Goal: Answer question/provide support: Share knowledge or assist other users

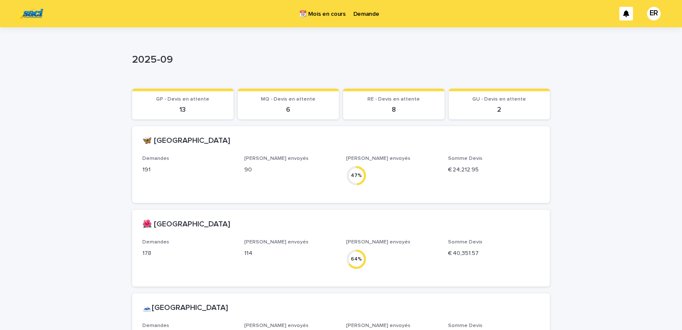
click at [363, 17] on p "Demande" at bounding box center [367, 9] width 26 height 18
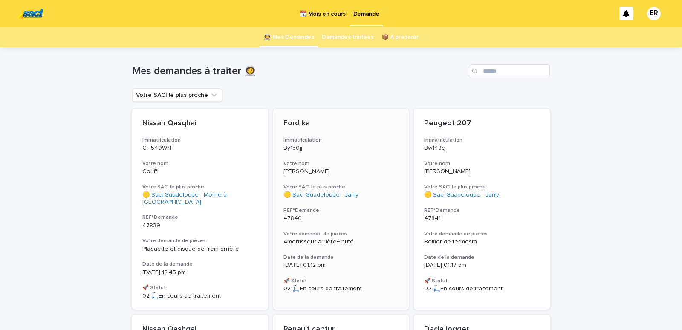
click at [316, 159] on div "Ford ka Immatriculation By150jj Votre nom [PERSON_NAME] SACI le plus proche 🟡 S…" at bounding box center [341, 206] width 136 height 194
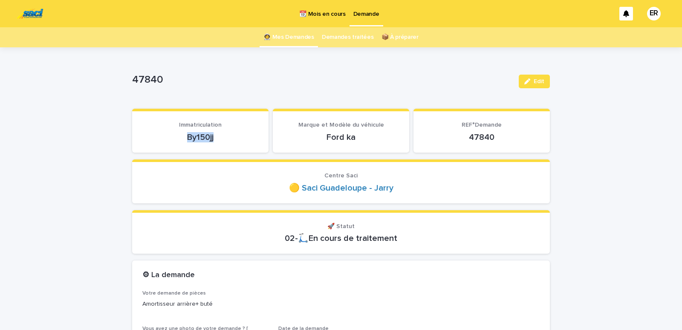
drag, startPoint x: 196, startPoint y: 142, endPoint x: 237, endPoint y: 136, distance: 41.9
click at [237, 136] on p "By150jj" at bounding box center [200, 137] width 116 height 10
copy p "By150jj"
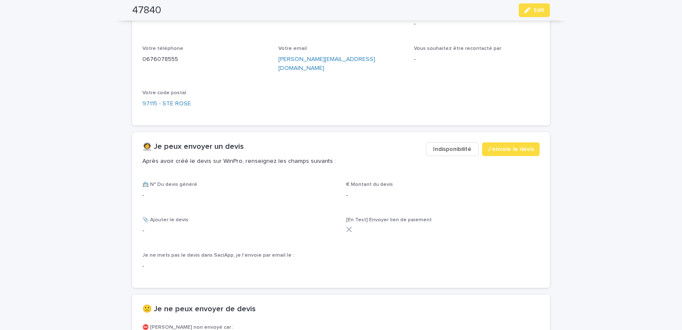
scroll to position [399, 0]
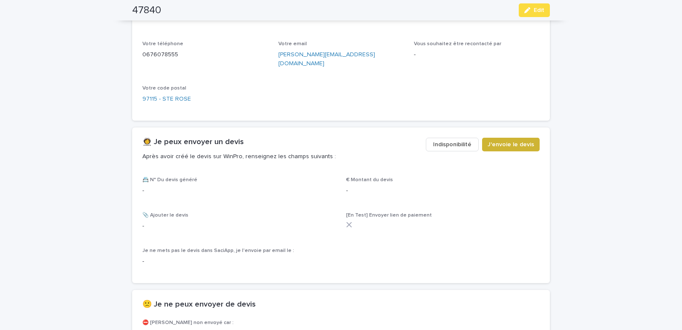
click at [510, 140] on span "J'envoie le devis" at bounding box center [511, 144] width 46 height 9
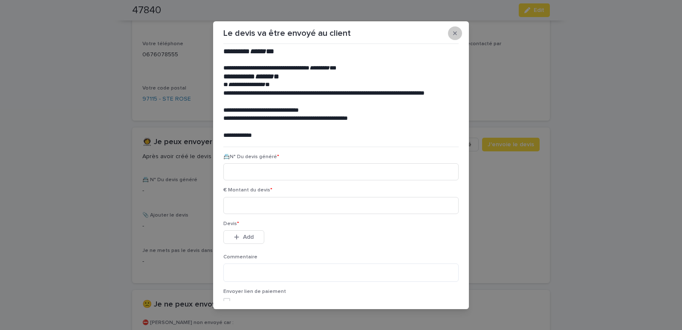
click at [452, 29] on button "button" at bounding box center [455, 33] width 14 height 14
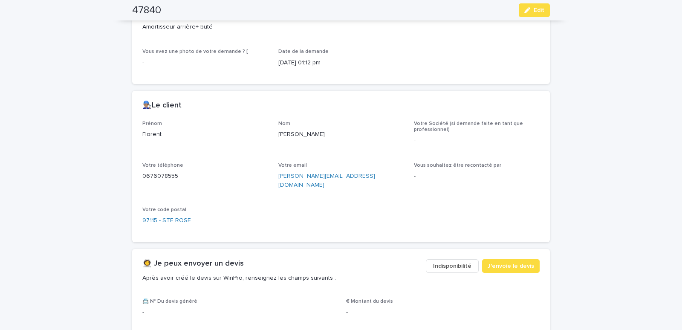
scroll to position [290, 0]
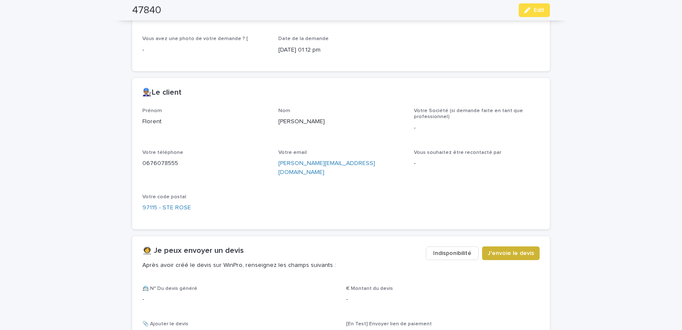
click at [505, 249] on span "J'envoie le devis" at bounding box center [511, 253] width 46 height 9
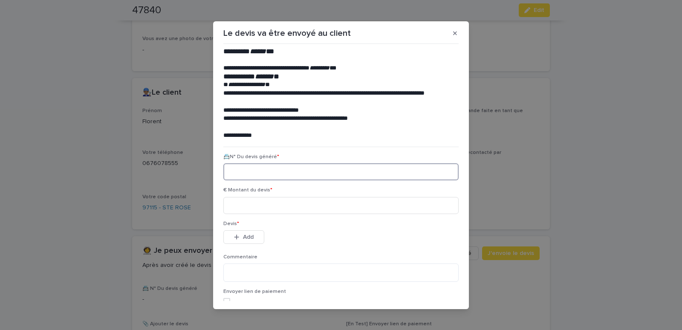
click at [223, 168] on input at bounding box center [340, 171] width 235 height 17
paste input "********"
type input "********"
click at [238, 199] on input at bounding box center [340, 205] width 235 height 17
type input "******"
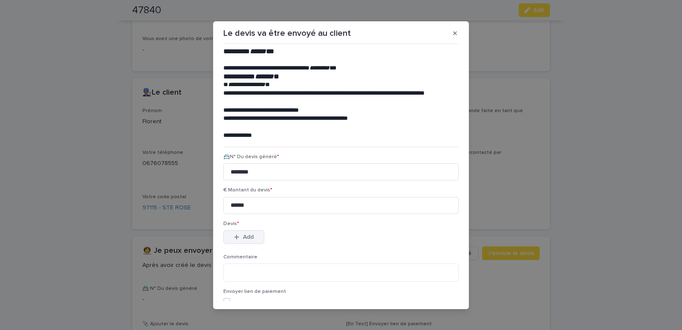
click at [234, 242] on button "Add" at bounding box center [243, 237] width 41 height 14
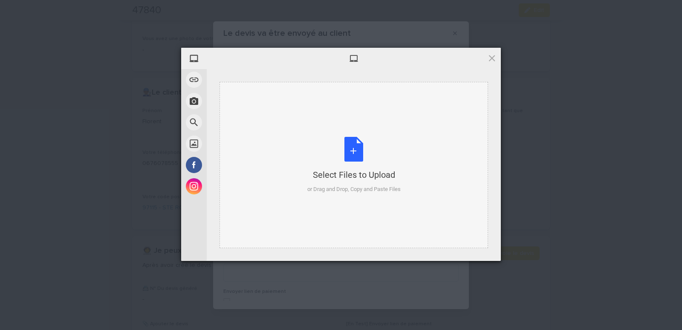
click at [254, 95] on div "Select Files to Upload or Drag and Drop, Copy and Paste Files" at bounding box center [354, 165] width 269 height 166
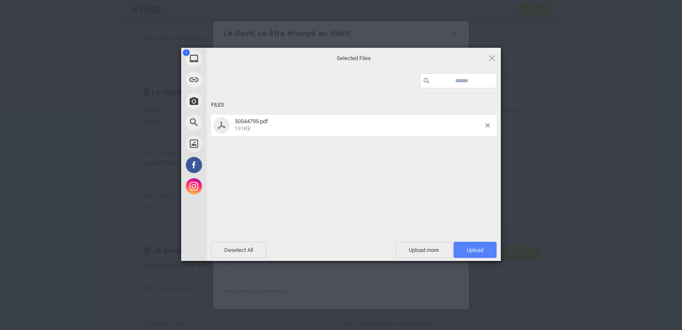
click at [481, 245] on span "Upload 1" at bounding box center [475, 250] width 43 height 16
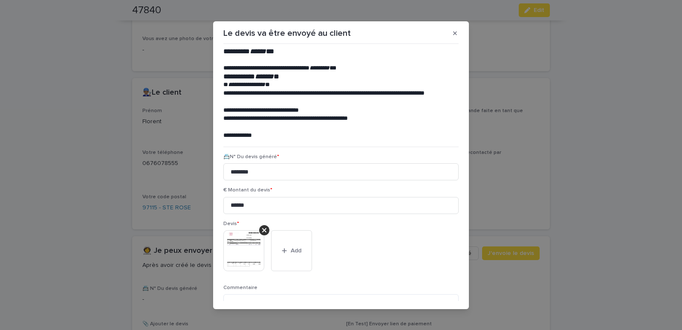
scroll to position [70, 0]
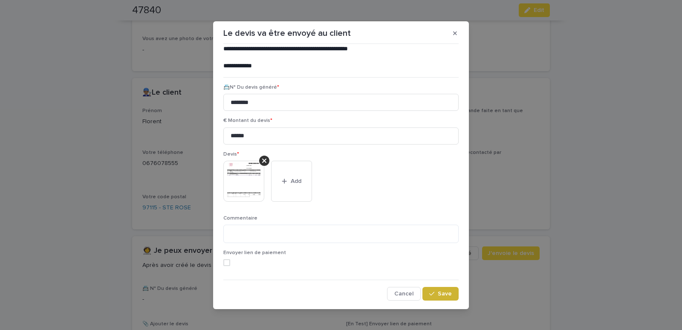
click at [431, 295] on div "button" at bounding box center [433, 294] width 9 height 6
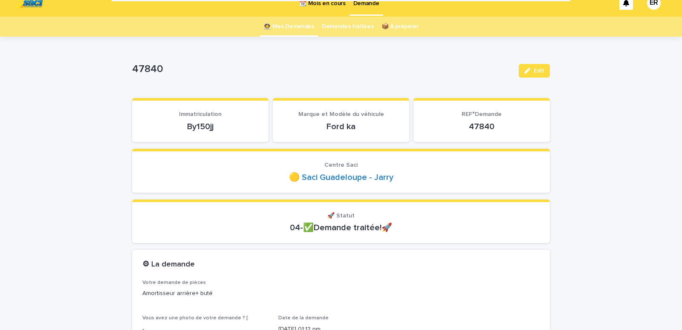
scroll to position [0, 0]
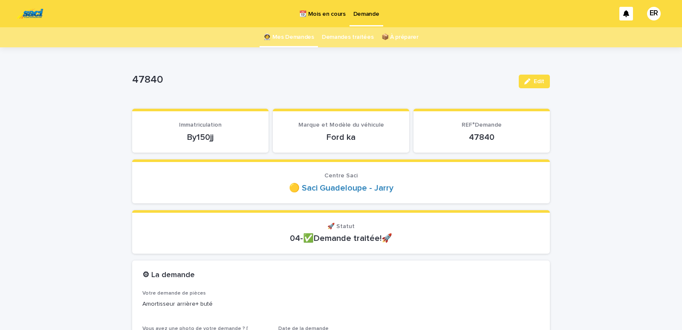
click at [286, 38] on link "👩‍🚀 Mes Demandes" at bounding box center [289, 37] width 51 height 20
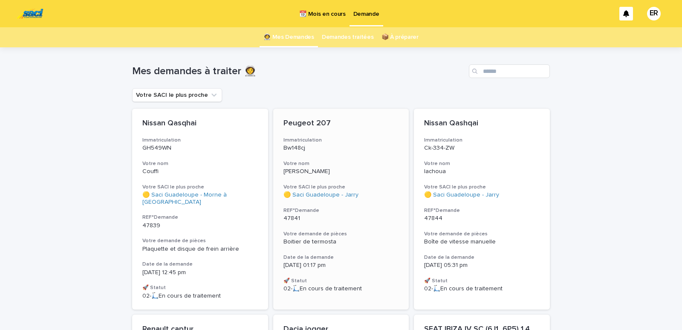
click at [326, 153] on div "Peugeot 207 Immatriculation Bw148cj Votre nom [PERSON_NAME] SACI le plus proche…" at bounding box center [341, 206] width 136 height 194
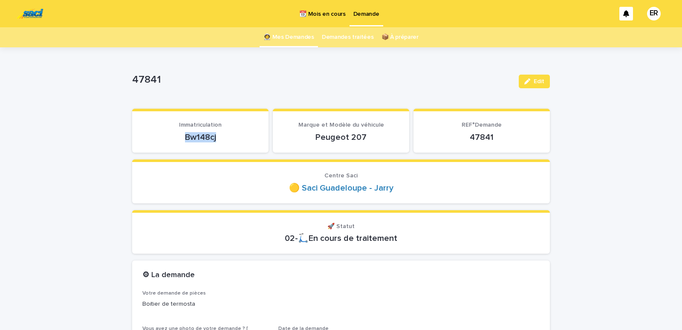
drag, startPoint x: 159, startPoint y: 144, endPoint x: 224, endPoint y: 138, distance: 65.6
click at [224, 138] on section "Immatriculation Bw148cj" at bounding box center [200, 131] width 136 height 44
copy p "Bw148cj"
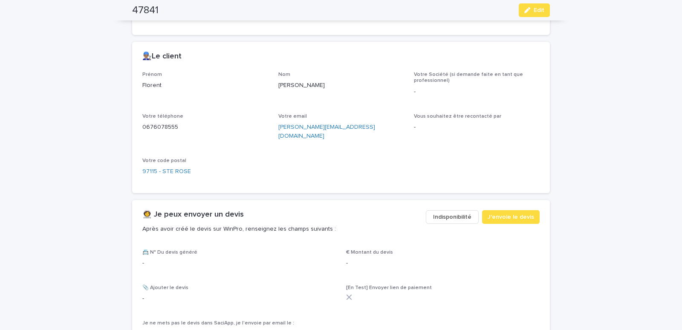
scroll to position [399, 0]
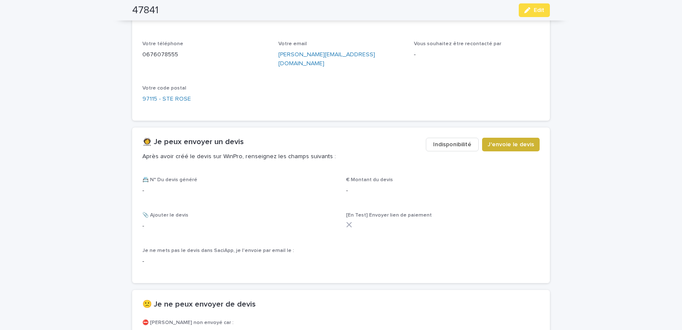
click at [520, 140] on span "J'envoie le devis" at bounding box center [511, 144] width 46 height 9
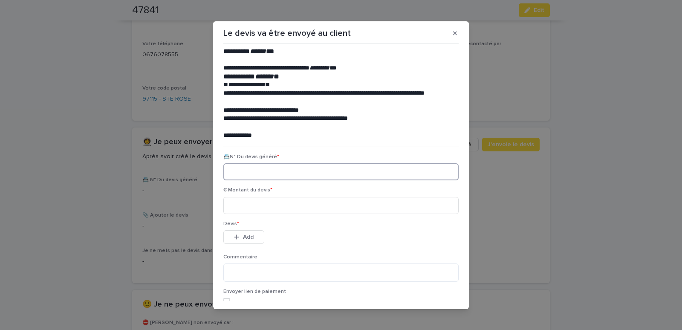
click at [238, 171] on input at bounding box center [340, 171] width 235 height 17
paste input "********"
type input "********"
click at [247, 206] on input at bounding box center [340, 205] width 235 height 17
type input "******"
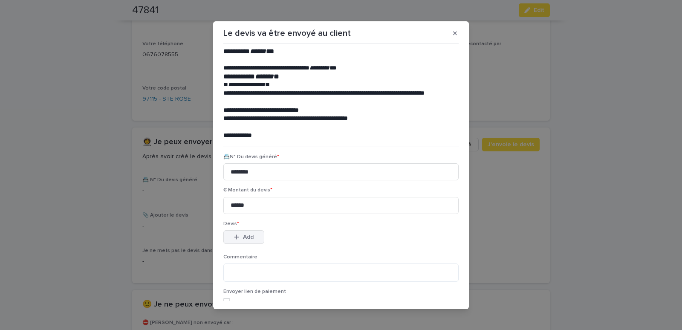
click at [244, 234] on button "Add" at bounding box center [243, 237] width 41 height 14
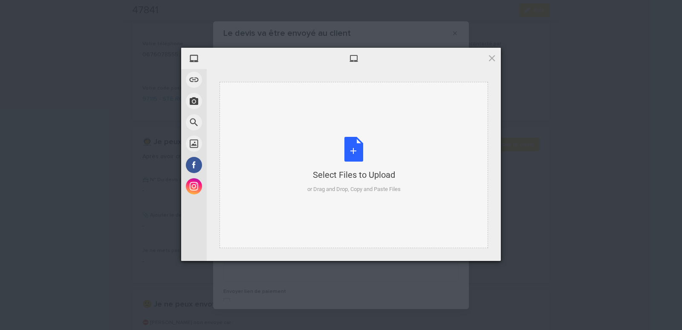
click at [239, 99] on div "Select Files to Upload or Drag and Drop, Copy and Paste Files" at bounding box center [354, 165] width 269 height 166
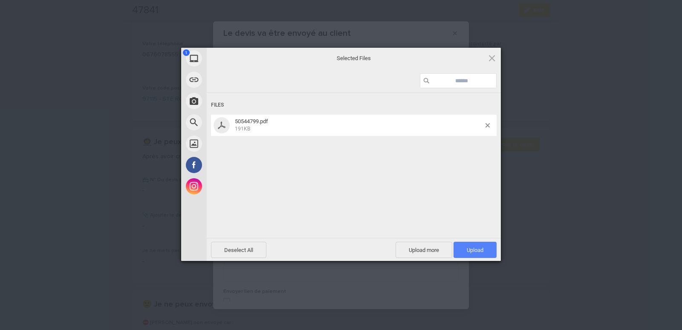
click at [477, 249] on span "Upload 1" at bounding box center [475, 250] width 17 height 6
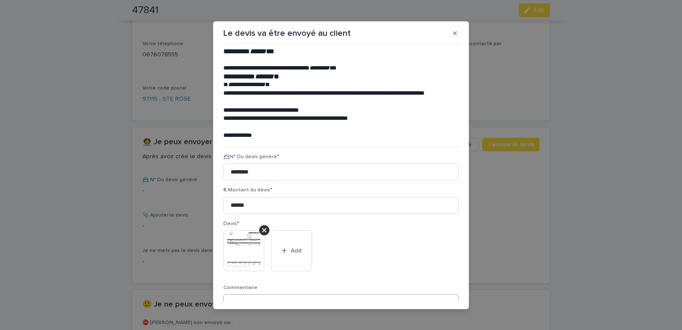
scroll to position [70, 0]
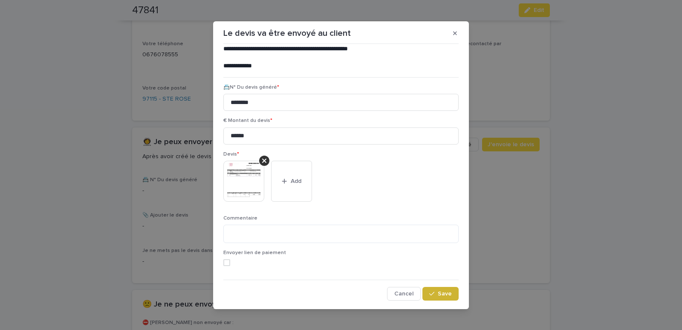
click at [444, 291] on span "Save" at bounding box center [445, 294] width 14 height 6
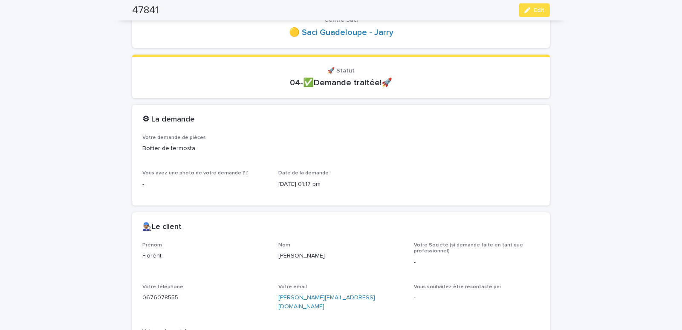
scroll to position [0, 0]
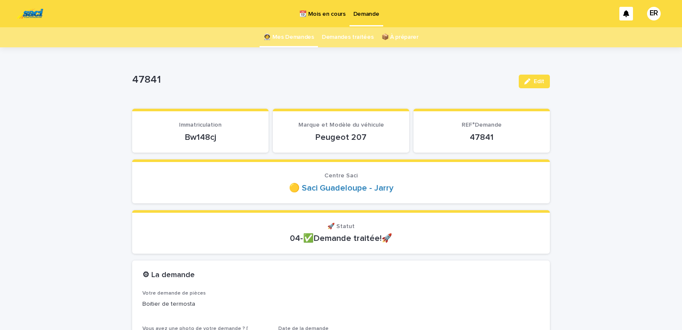
click at [287, 35] on link "👩‍🚀 Mes Demandes" at bounding box center [289, 37] width 51 height 20
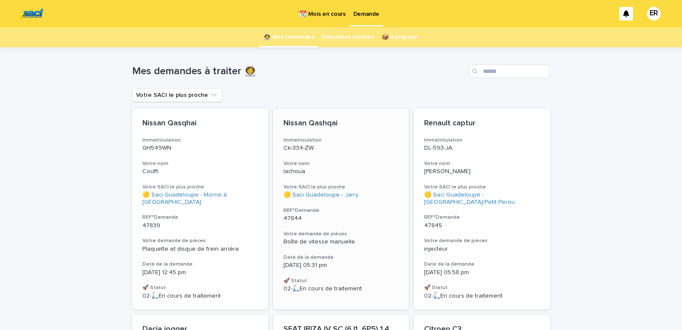
click at [325, 153] on div "Nissan Qashqai Immatriculation Ck-334-ZW Votre nom lachoua Votre SACI le plus p…" at bounding box center [341, 206] width 136 height 194
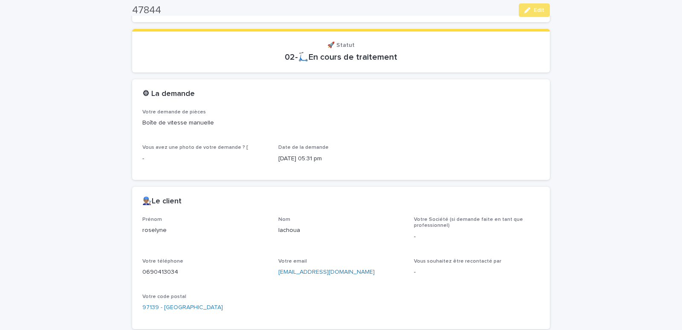
scroll to position [326, 0]
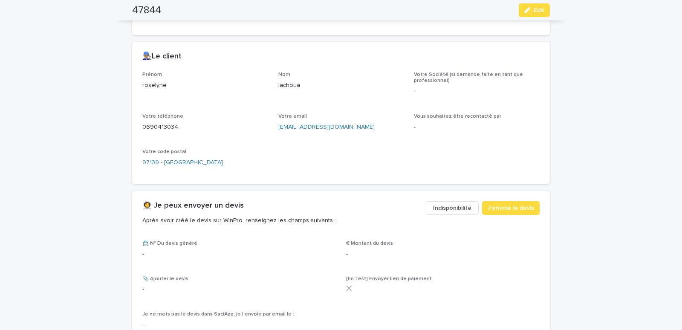
click at [447, 209] on span "Indisponibilité" at bounding box center [452, 208] width 38 height 9
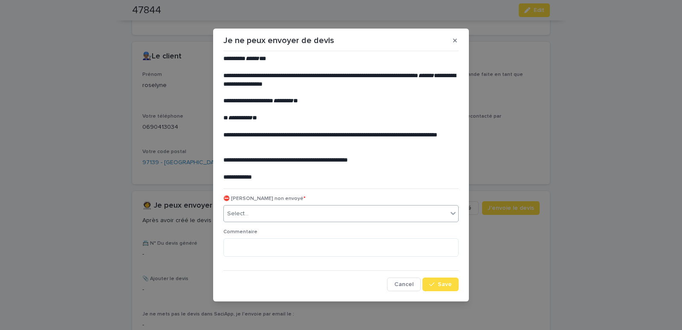
click at [359, 214] on div "Select..." at bounding box center [336, 214] width 224 height 14
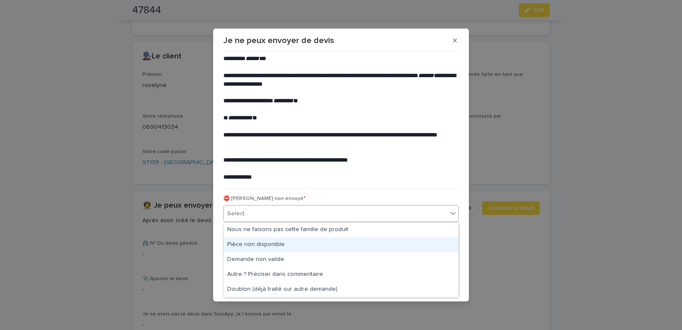
click at [269, 244] on div "Pièce non disponible" at bounding box center [341, 245] width 235 height 15
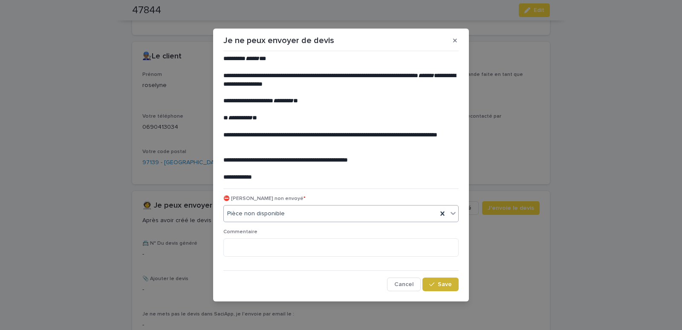
click at [445, 287] on span "Save" at bounding box center [445, 284] width 14 height 6
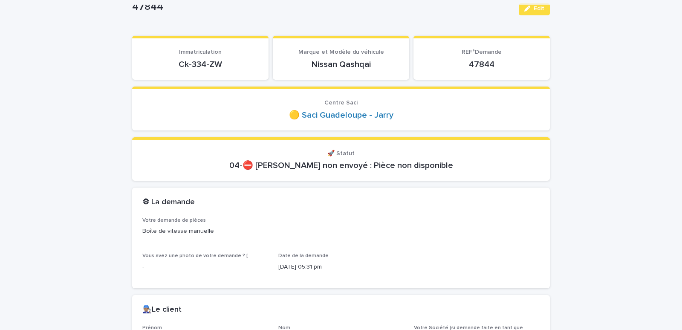
scroll to position [0, 0]
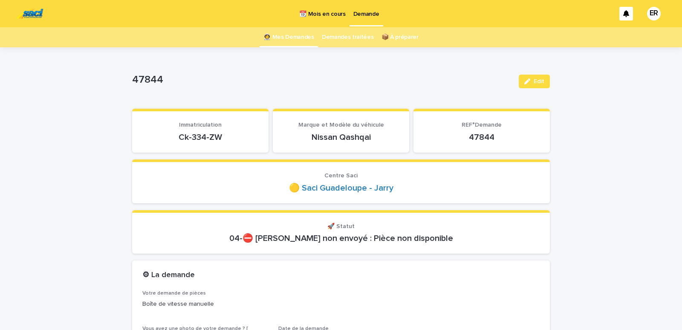
click at [292, 40] on link "👩‍🚀 Mes Demandes" at bounding box center [289, 37] width 51 height 20
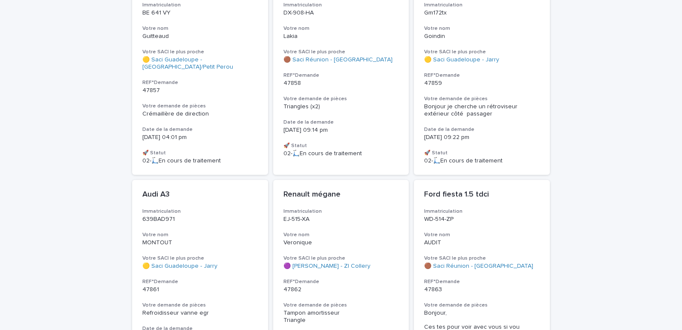
scroll to position [954, 0]
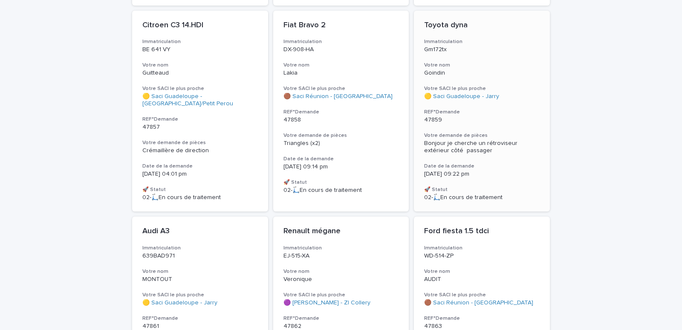
click at [467, 62] on h3 "Votre nom" at bounding box center [482, 65] width 116 height 7
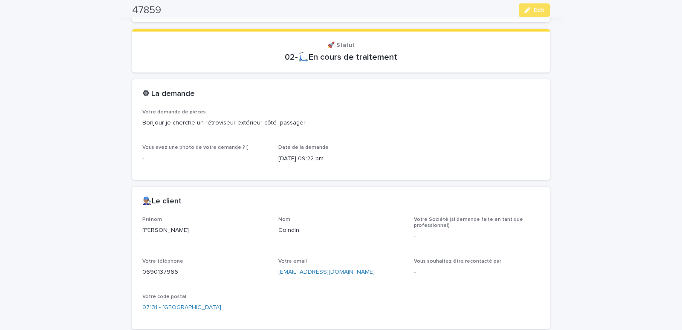
scroll to position [290, 0]
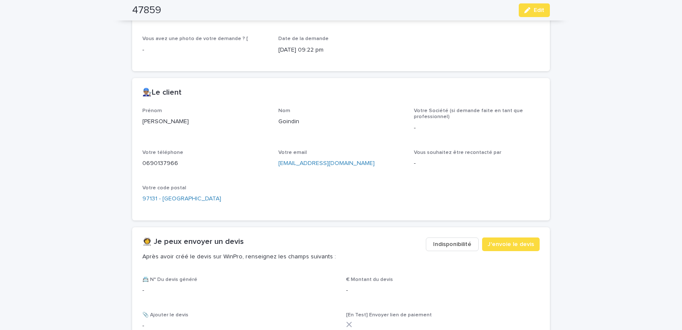
click at [441, 245] on span "Indisponibilité" at bounding box center [452, 244] width 38 height 9
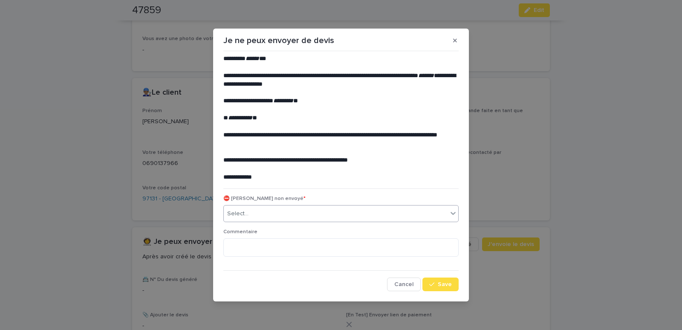
click at [299, 215] on div "Select..." at bounding box center [336, 214] width 224 height 14
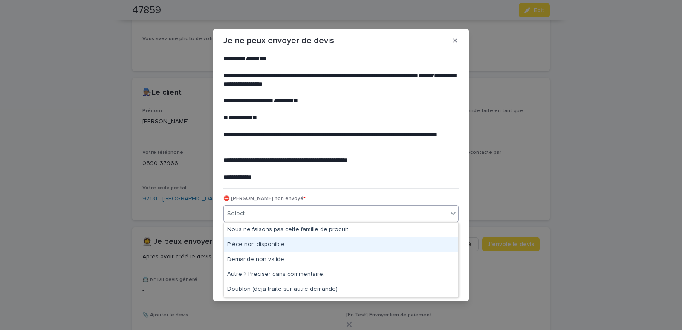
click at [246, 241] on div "Pièce non disponible" at bounding box center [341, 245] width 235 height 15
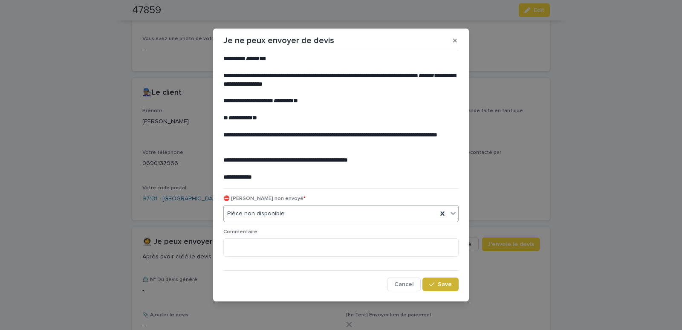
click at [443, 289] on button "Save" at bounding box center [441, 285] width 36 height 14
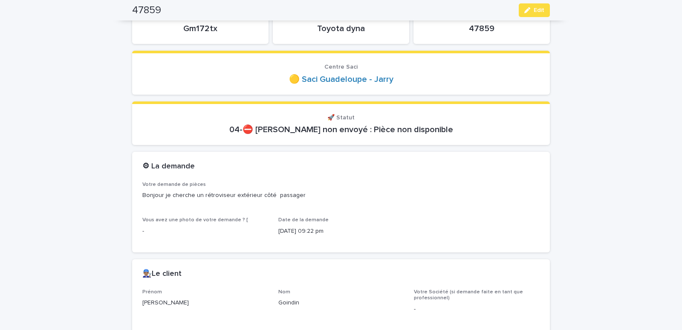
scroll to position [0, 0]
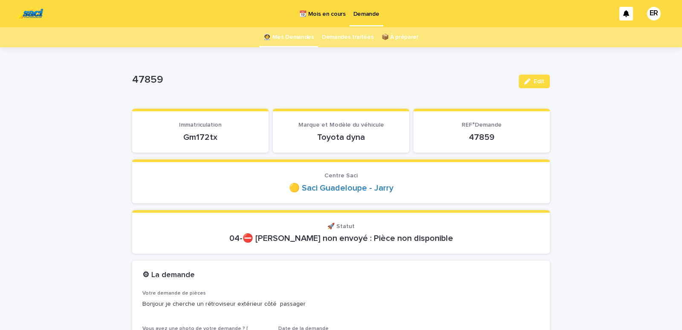
click at [291, 35] on link "👩‍🚀 Mes Demandes" at bounding box center [289, 37] width 51 height 20
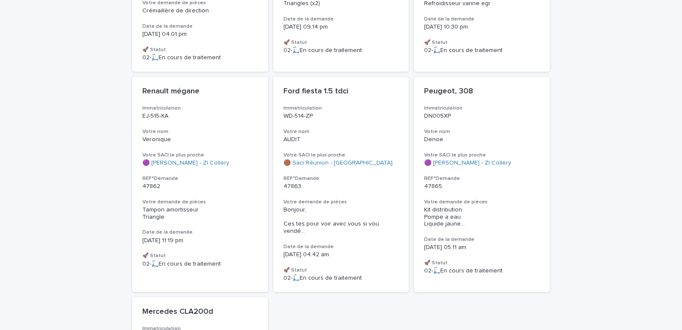
scroll to position [985, 0]
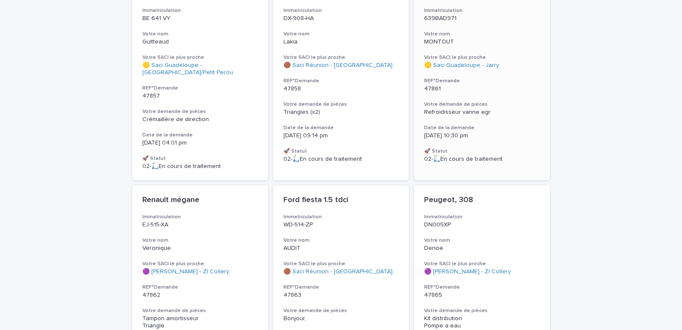
click at [476, 38] on p "MONTOUT" at bounding box center [482, 41] width 116 height 7
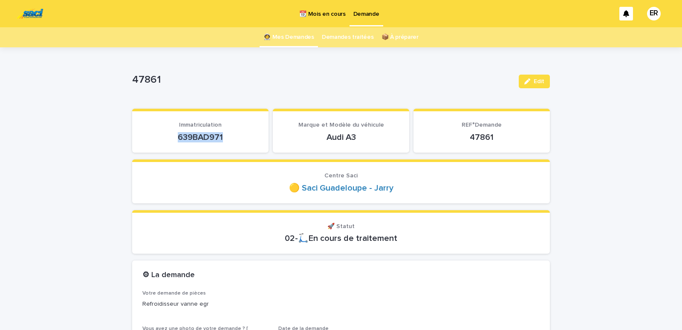
drag, startPoint x: 168, startPoint y: 139, endPoint x: 230, endPoint y: 137, distance: 62.3
click at [230, 137] on p "639BAD971" at bounding box center [200, 137] width 116 height 10
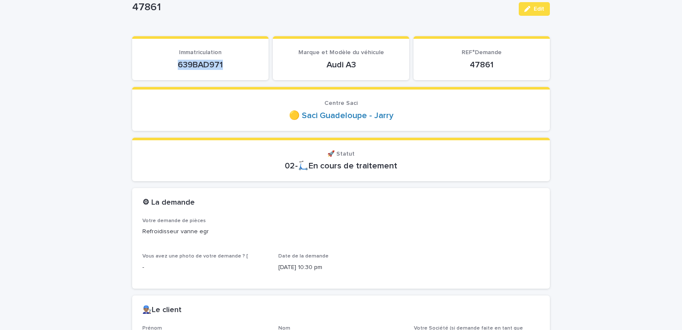
scroll to position [326, 0]
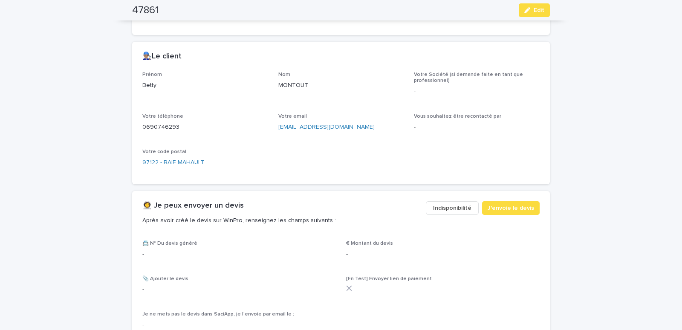
click at [450, 209] on span "Indisponibilité" at bounding box center [452, 208] width 38 height 9
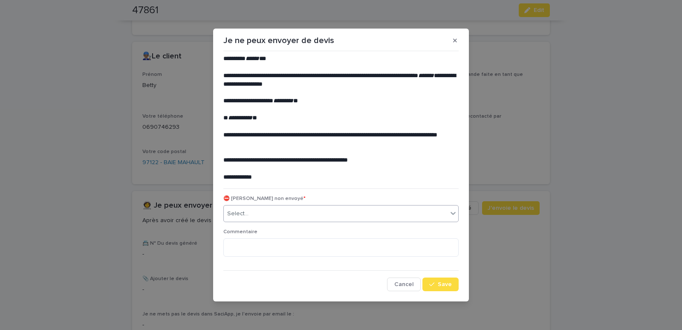
click at [334, 217] on div "Select..." at bounding box center [336, 214] width 224 height 14
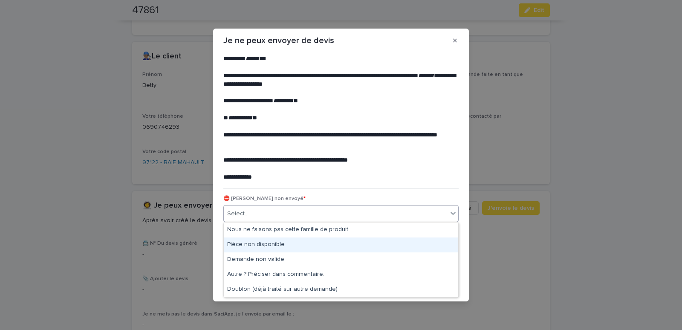
click at [261, 247] on div "Pièce non disponible" at bounding box center [341, 245] width 235 height 15
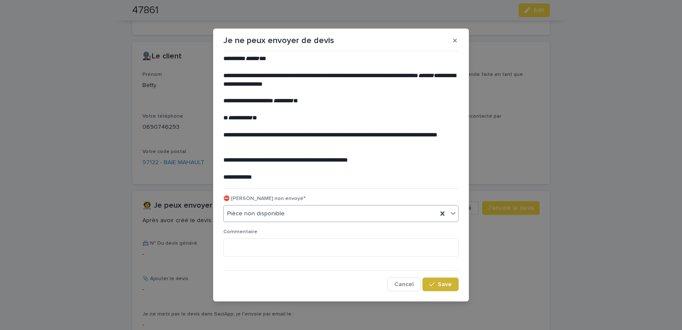
click at [430, 281] on button "Save" at bounding box center [441, 285] width 36 height 14
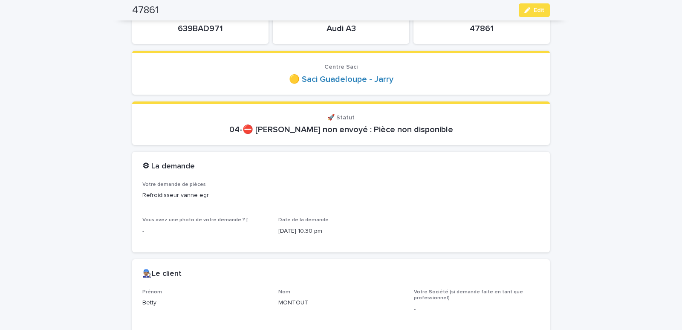
scroll to position [0, 0]
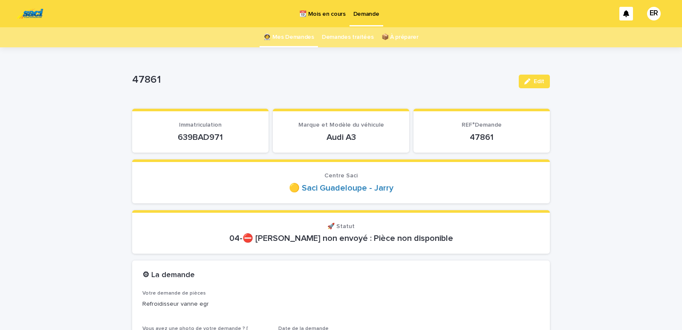
click at [284, 36] on link "👩‍🚀 Mes Demandes" at bounding box center [289, 37] width 51 height 20
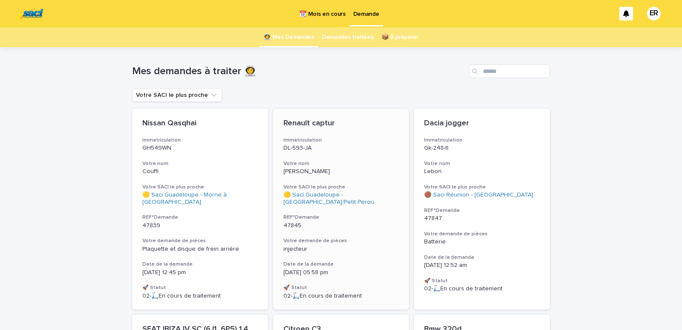
click at [351, 157] on div "Renault captur Immatriculation DL-593-JA Votre nom [PERSON_NAME] SACI le plus p…" at bounding box center [341, 209] width 136 height 201
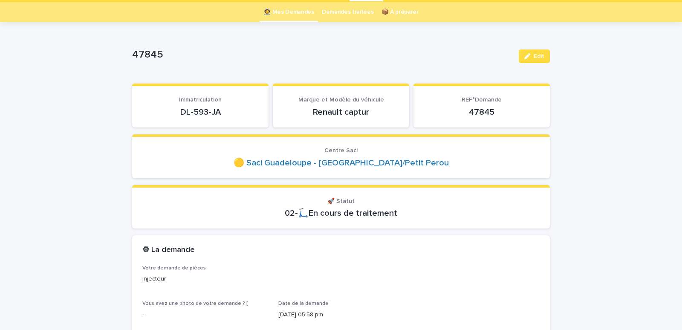
scroll to position [36, 0]
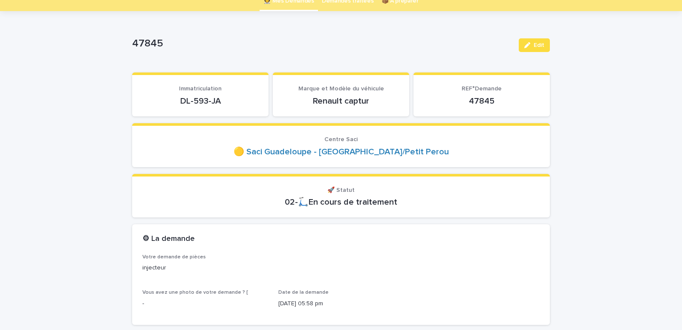
drag, startPoint x: 160, startPoint y: 102, endPoint x: 251, endPoint y: 102, distance: 91.3
click at [251, 102] on p "DL-593-JA" at bounding box center [200, 101] width 116 height 10
copy p "DL-593-JA"
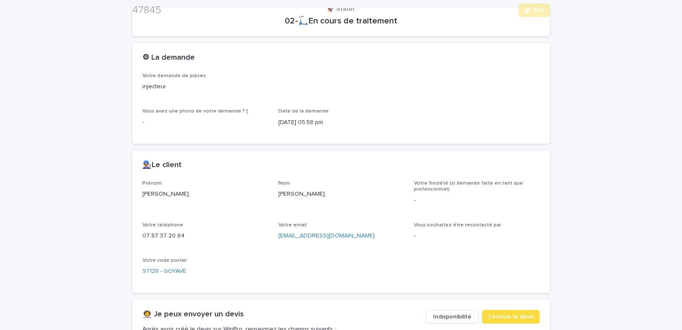
scroll to position [326, 0]
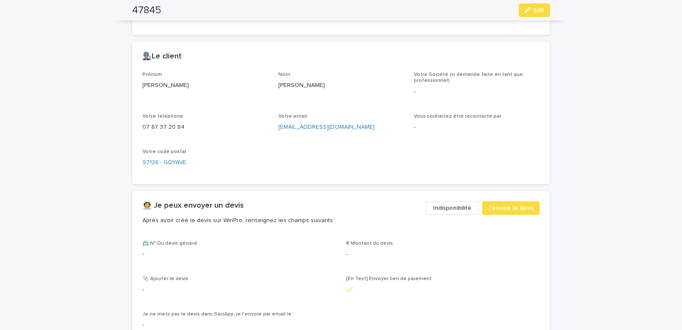
click at [460, 211] on span "Indisponibilité" at bounding box center [452, 208] width 38 height 9
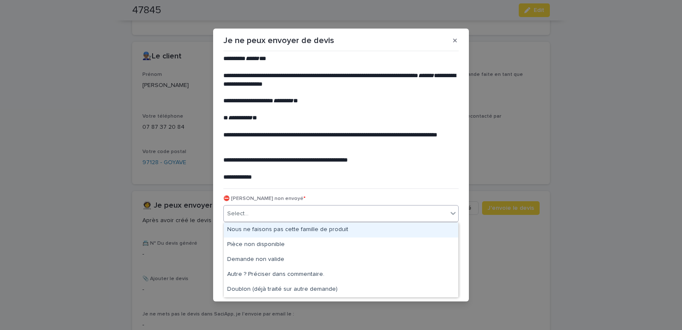
click at [270, 215] on div "Select..." at bounding box center [336, 214] width 224 height 14
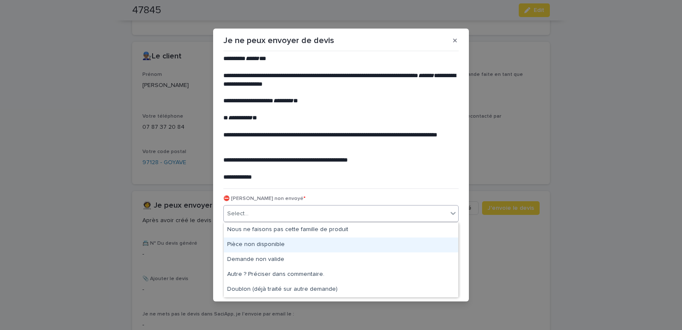
click at [252, 244] on div "Pièce non disponible" at bounding box center [341, 245] width 235 height 15
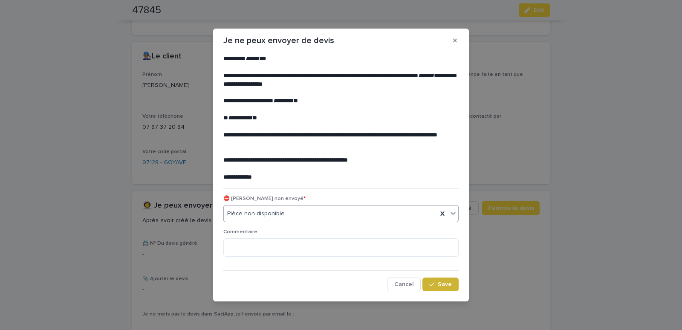
click at [431, 290] on button "Save" at bounding box center [441, 285] width 36 height 14
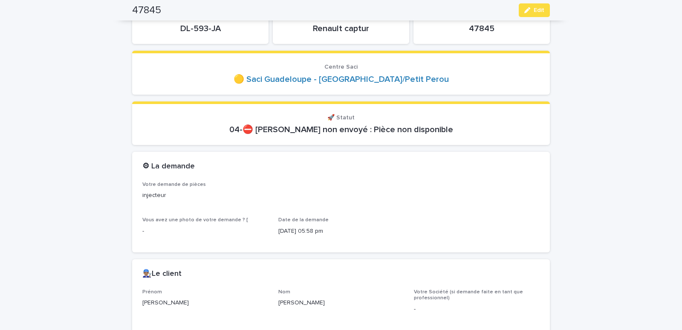
scroll to position [0, 0]
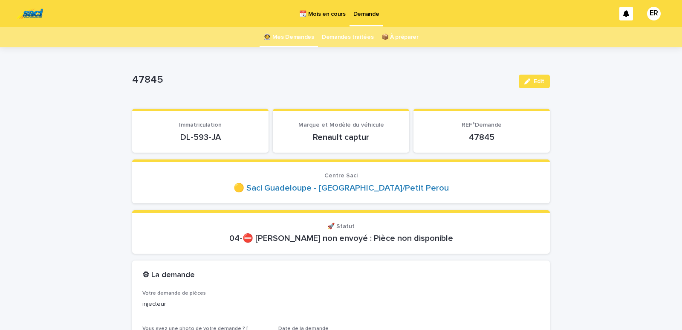
click at [288, 35] on link "👩‍🚀 Mes Demandes" at bounding box center [289, 37] width 51 height 20
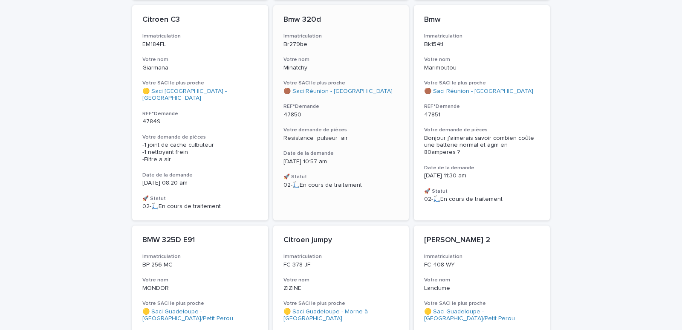
scroll to position [435, 0]
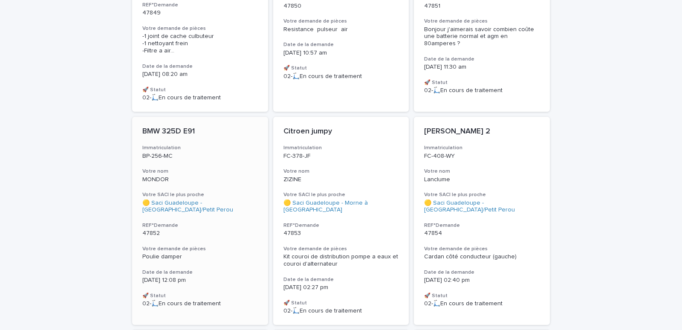
click at [203, 154] on div "BMW 325D E91 Immatriculation BP-256-MC Votre nom MONDOR Votre SACI le plus proc…" at bounding box center [200, 217] width 136 height 201
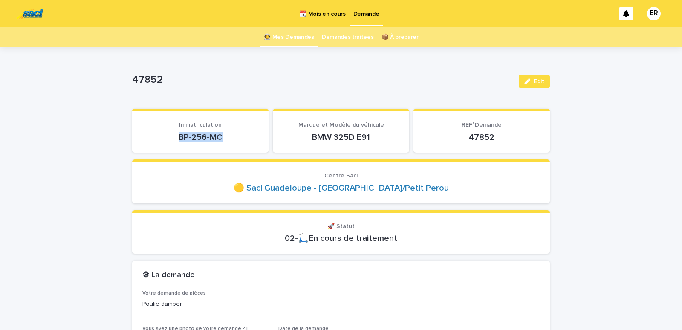
drag, startPoint x: 174, startPoint y: 137, endPoint x: 225, endPoint y: 136, distance: 51.6
click at [225, 136] on p "BP-256-MC" at bounding box center [200, 137] width 116 height 10
copy p "BP-256-MC"
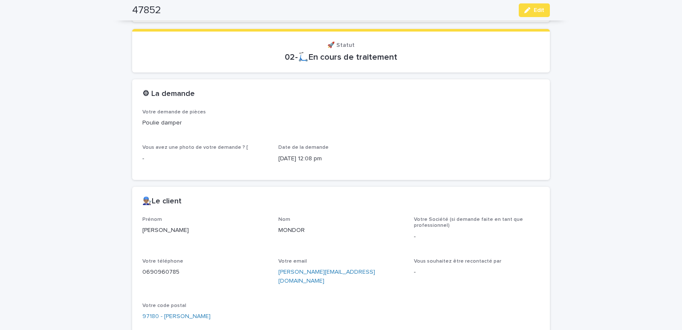
scroll to position [326, 0]
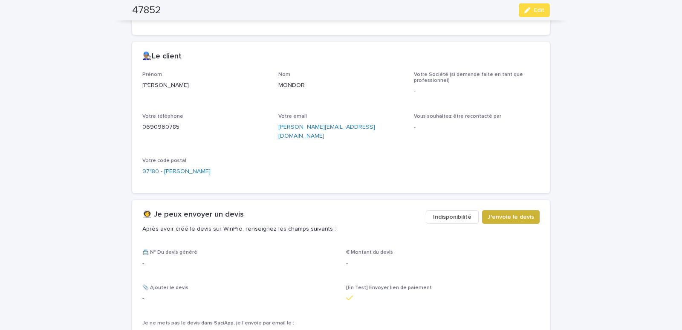
click at [513, 210] on button "J'envoie le devis" at bounding box center [511, 217] width 58 height 14
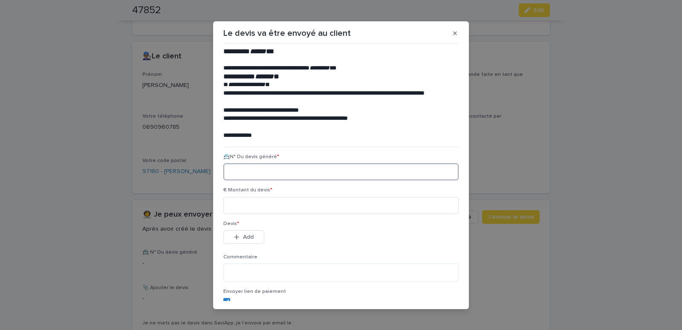
click at [257, 173] on input at bounding box center [340, 171] width 235 height 17
paste input "********"
type input "********"
click at [260, 198] on input at bounding box center [340, 205] width 235 height 17
type input "******"
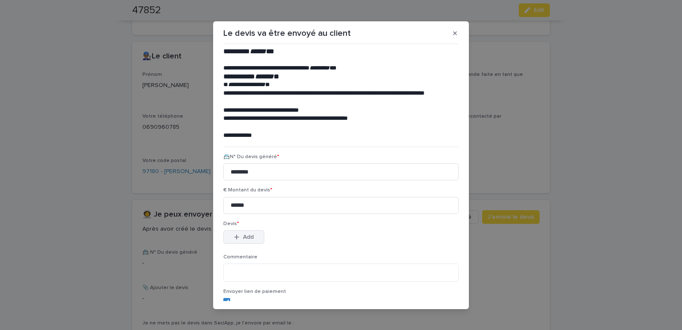
click at [244, 238] on span "Add" at bounding box center [248, 237] width 11 height 6
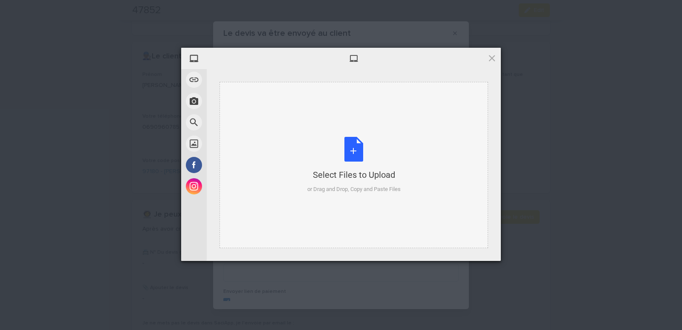
click at [273, 110] on div "Select Files to Upload or Drag and Drop, Copy and Paste Files" at bounding box center [354, 165] width 269 height 166
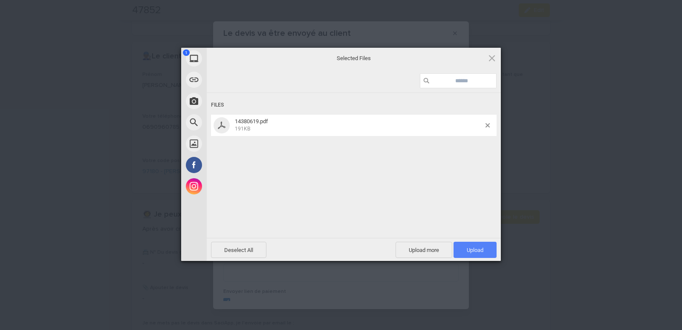
click at [478, 255] on span "Upload 1" at bounding box center [475, 250] width 43 height 16
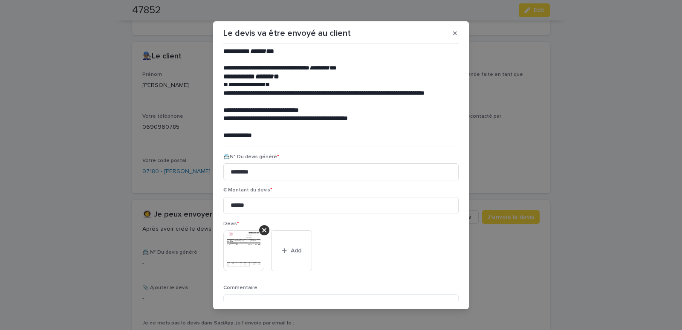
scroll to position [70, 0]
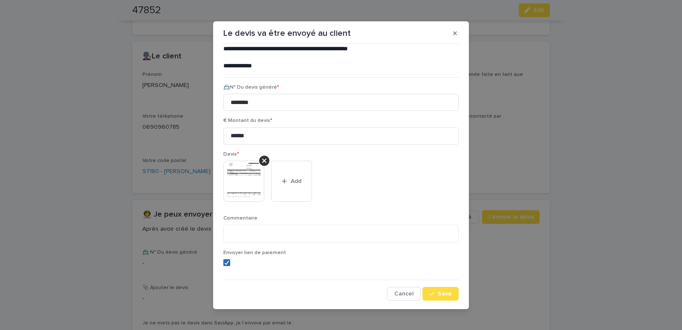
click at [225, 263] on polyline at bounding box center [227, 262] width 4 height 3
click at [432, 294] on div "button" at bounding box center [433, 294] width 9 height 6
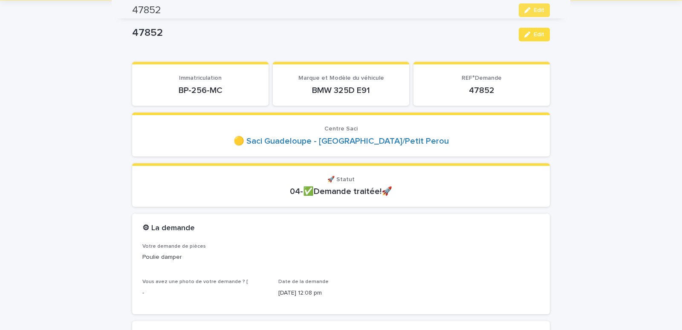
scroll to position [0, 0]
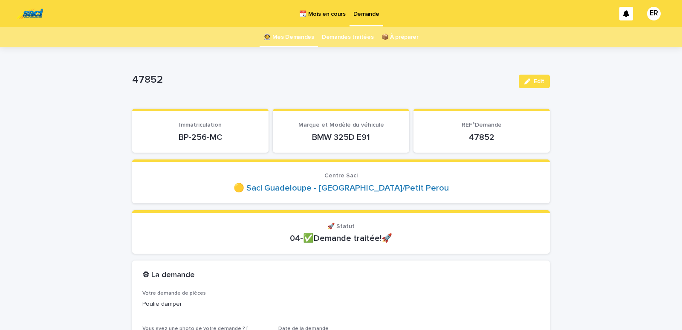
click at [293, 34] on link "👩‍🚀 Mes Demandes" at bounding box center [289, 37] width 51 height 20
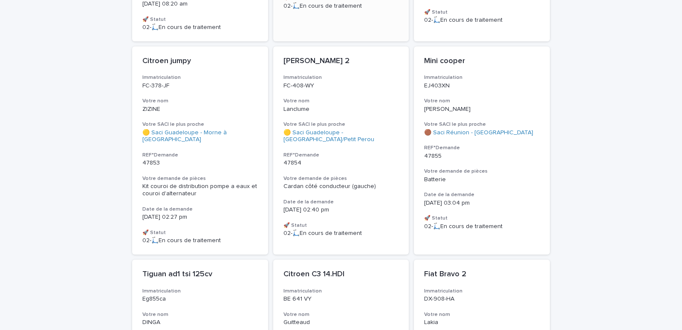
scroll to position [508, 0]
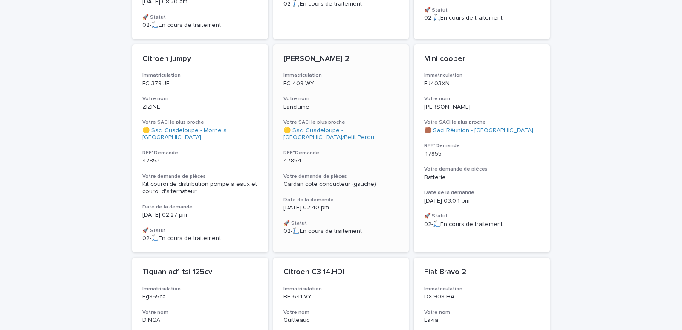
click at [342, 96] on h3 "Votre nom" at bounding box center [342, 99] width 116 height 7
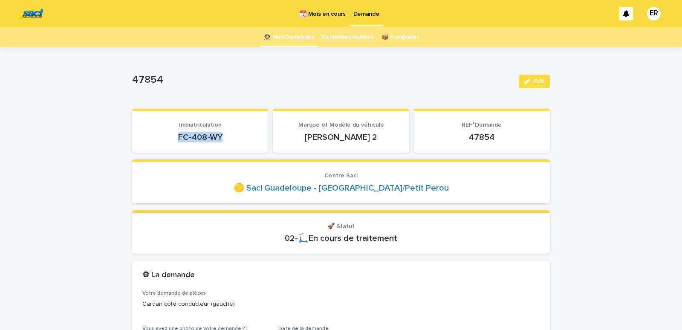
drag, startPoint x: 172, startPoint y: 136, endPoint x: 226, endPoint y: 136, distance: 53.7
click at [226, 136] on p "FC-408-WY" at bounding box center [200, 137] width 116 height 10
copy p "FC-408-WY"
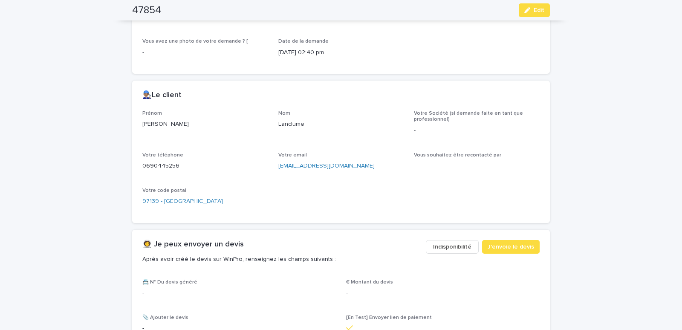
scroll to position [290, 0]
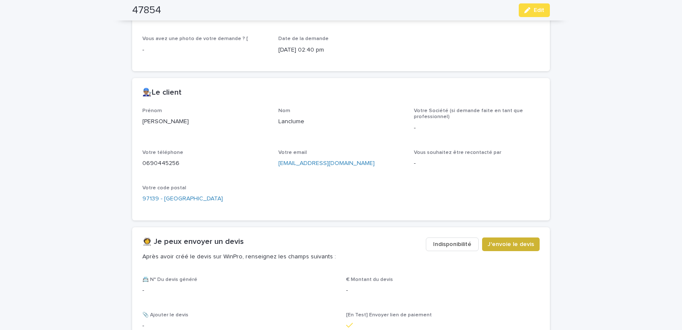
click at [507, 246] on span "J'envoie le devis" at bounding box center [511, 244] width 46 height 9
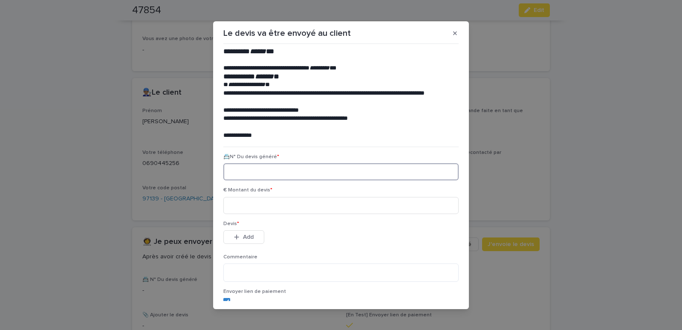
click at [255, 172] on input at bounding box center [340, 171] width 235 height 17
paste input "********"
type input "********"
click at [258, 205] on input at bounding box center [340, 205] width 235 height 17
type input "******"
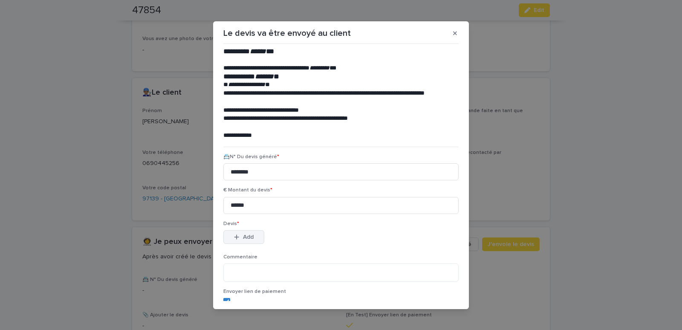
click at [245, 236] on span "Add" at bounding box center [248, 237] width 11 height 6
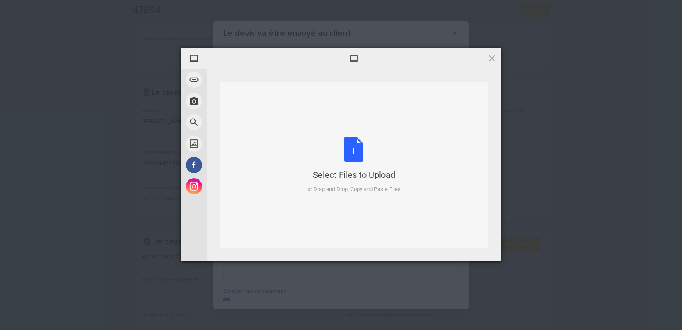
click at [268, 114] on div "Select Files to Upload or Drag and Drop, Copy and Paste Files" at bounding box center [354, 165] width 269 height 166
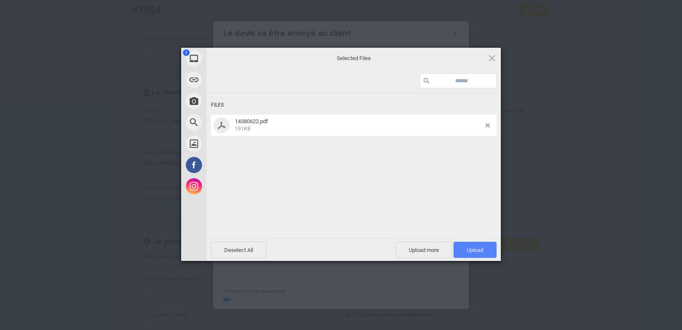
click at [464, 249] on span "Upload 1" at bounding box center [475, 250] width 43 height 16
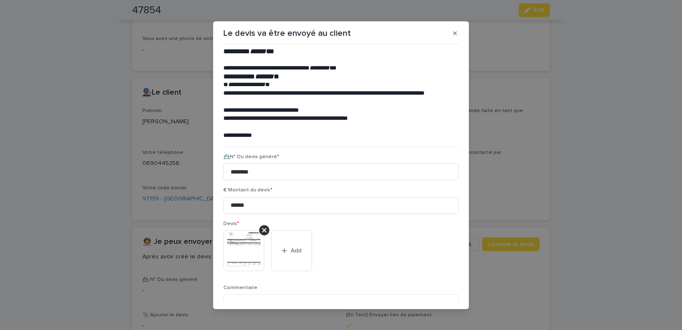
scroll to position [70, 0]
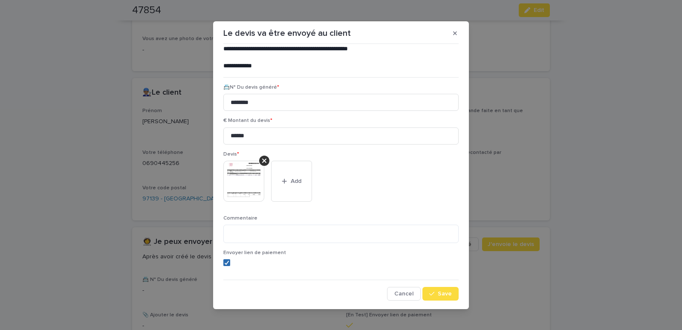
click at [223, 261] on span at bounding box center [226, 262] width 7 height 7
click at [444, 294] on span "Save" at bounding box center [445, 294] width 14 height 6
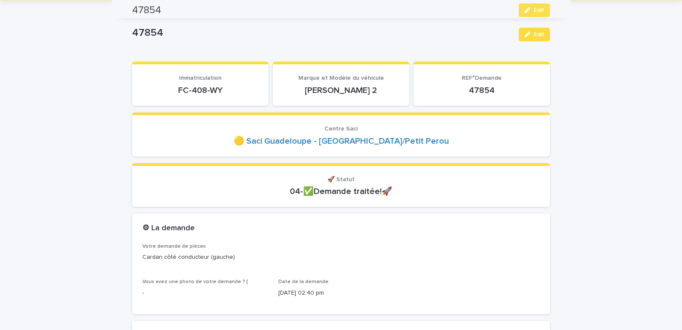
scroll to position [0, 0]
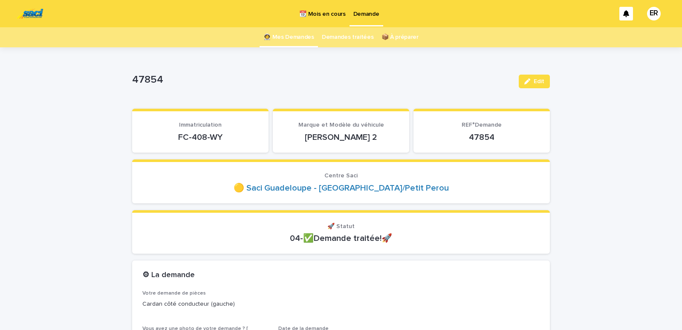
click at [290, 41] on link "👩‍🚀 Mes Demandes" at bounding box center [289, 37] width 51 height 20
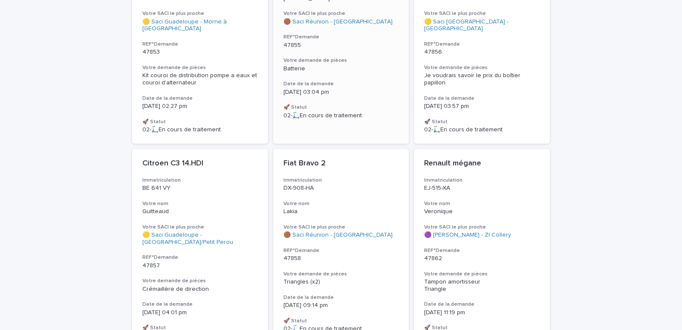
scroll to position [725, 0]
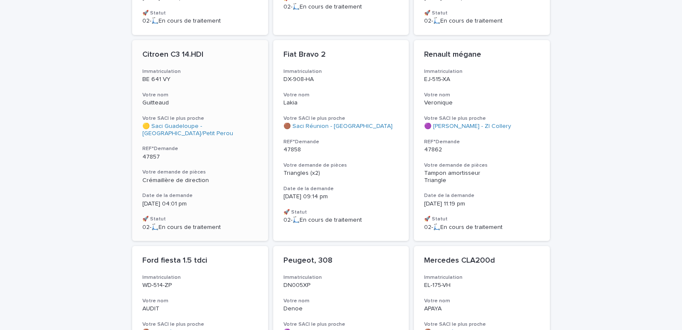
click at [195, 95] on div "Citroen C3 14.HDI Immatriculation BE 641 VY Votre nom Guitteaud Votre SACI le p…" at bounding box center [200, 140] width 136 height 201
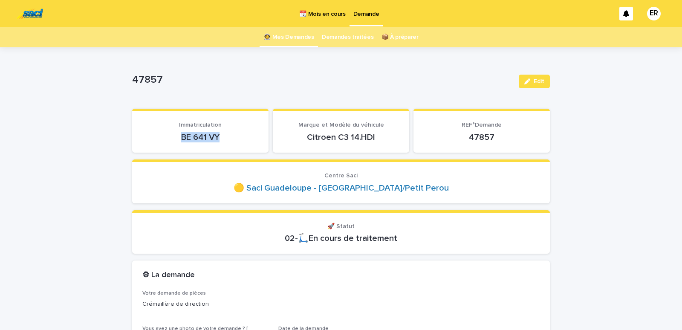
drag, startPoint x: 173, startPoint y: 136, endPoint x: 229, endPoint y: 136, distance: 55.4
click at [229, 136] on p "BE 641 VY" at bounding box center [200, 137] width 116 height 10
copy p "BE 641 VY"
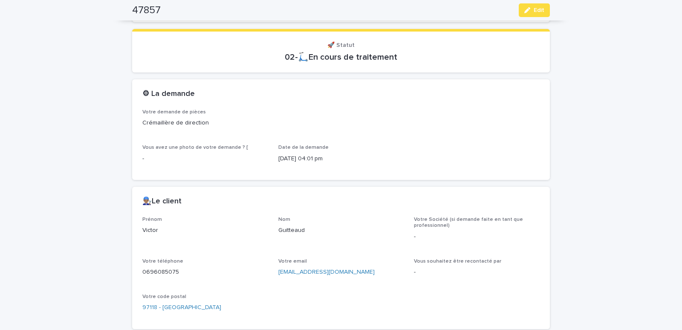
scroll to position [399, 0]
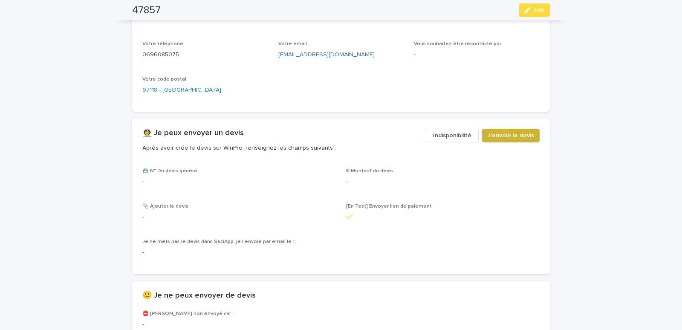
click at [497, 135] on span "J'envoie le devis" at bounding box center [511, 135] width 46 height 9
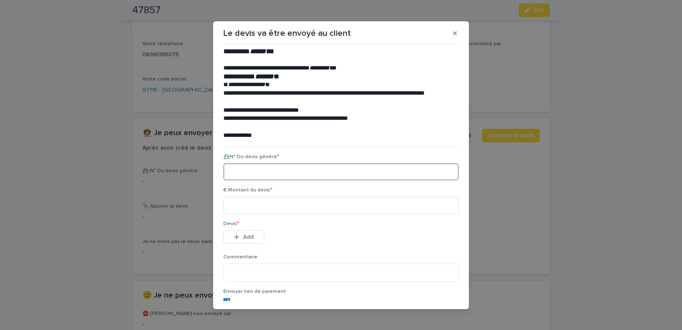
click at [240, 174] on input at bounding box center [340, 171] width 235 height 17
paste input "********"
type input "********"
click at [241, 204] on input at bounding box center [340, 205] width 235 height 17
type input "*******"
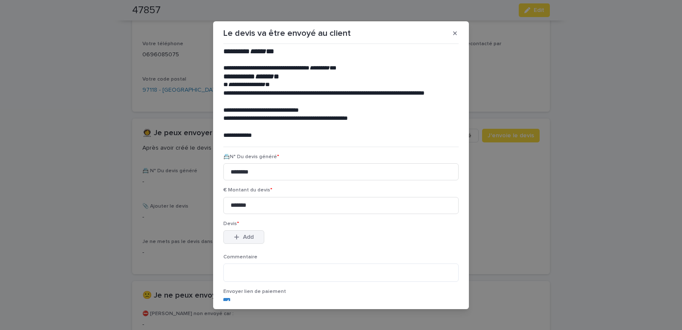
click at [247, 238] on span "Add" at bounding box center [248, 237] width 11 height 6
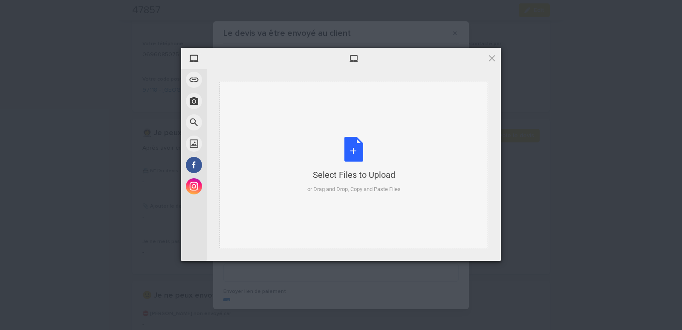
click at [285, 119] on div "Select Files to Upload or Drag and Drop, Copy and Paste Files" at bounding box center [354, 165] width 269 height 166
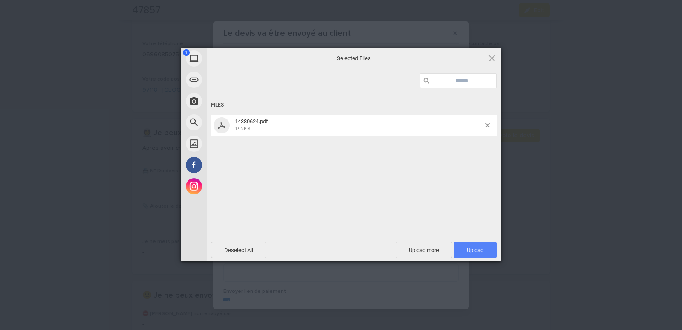
click at [464, 247] on span "Upload 1" at bounding box center [475, 250] width 43 height 16
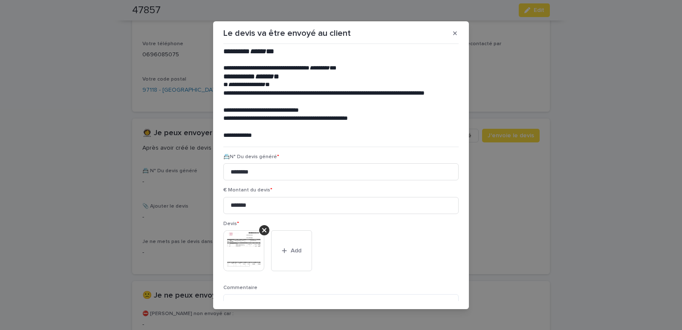
scroll to position [70, 0]
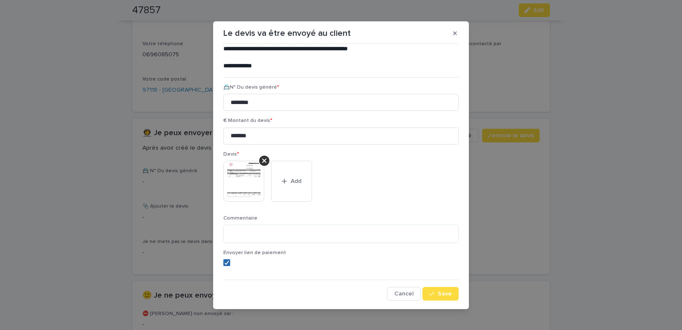
click at [226, 264] on icon at bounding box center [226, 263] width 5 height 4
click at [436, 298] on button "Save" at bounding box center [441, 294] width 36 height 14
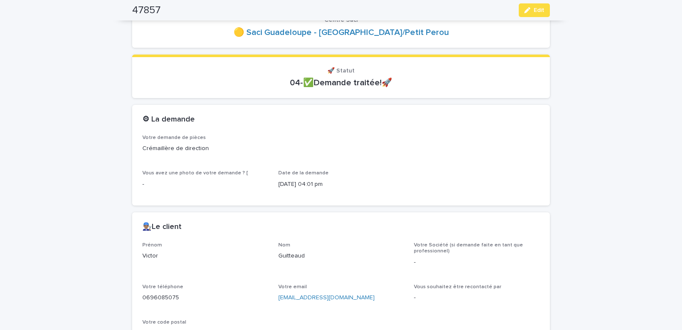
scroll to position [0, 0]
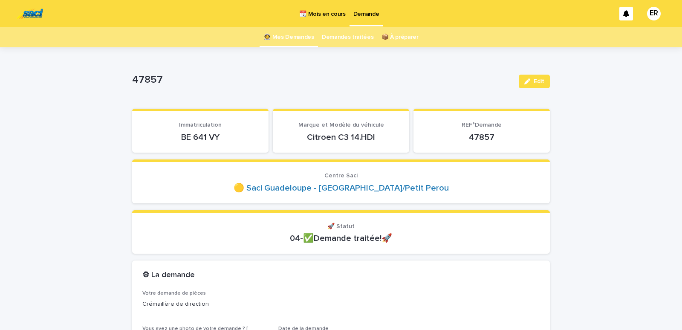
click at [293, 38] on link "👩‍🚀 Mes Demandes" at bounding box center [289, 37] width 51 height 20
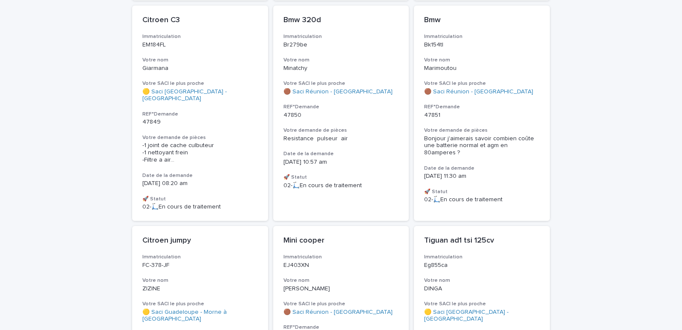
scroll to position [145, 0]
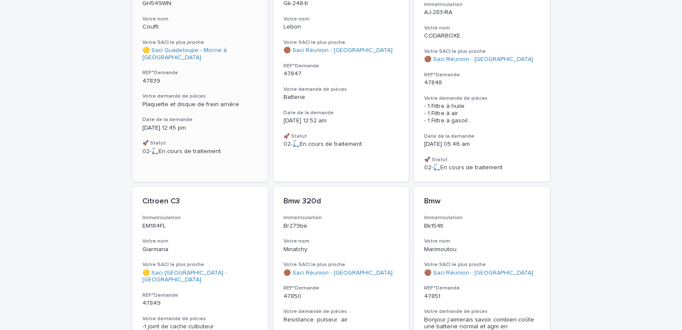
click at [191, 26] on p "Couffi" at bounding box center [200, 26] width 116 height 7
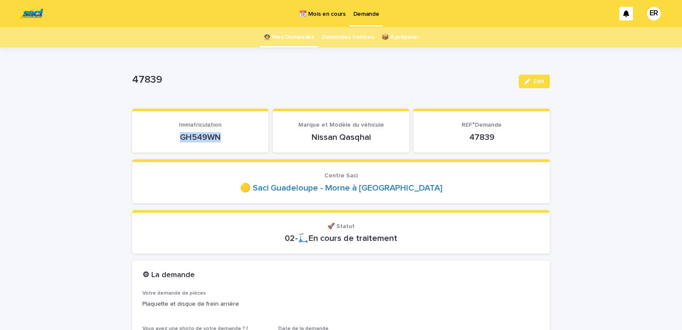
drag, startPoint x: 170, startPoint y: 137, endPoint x: 225, endPoint y: 133, distance: 55.6
click at [225, 133] on p "GH549WN" at bounding box center [200, 137] width 116 height 10
copy p "GH549WN"
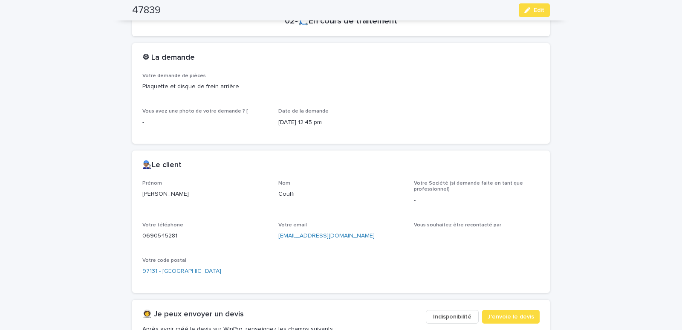
scroll to position [326, 0]
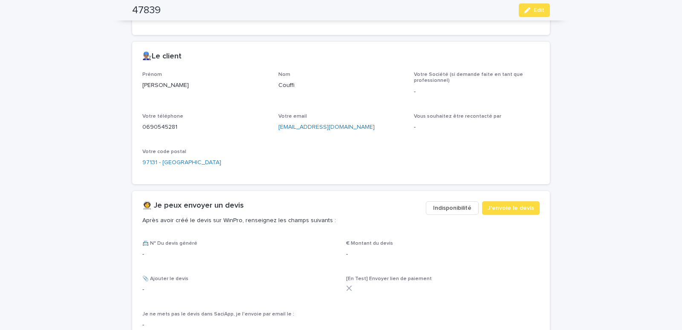
click at [452, 209] on span "Indisponibilité" at bounding box center [452, 208] width 38 height 9
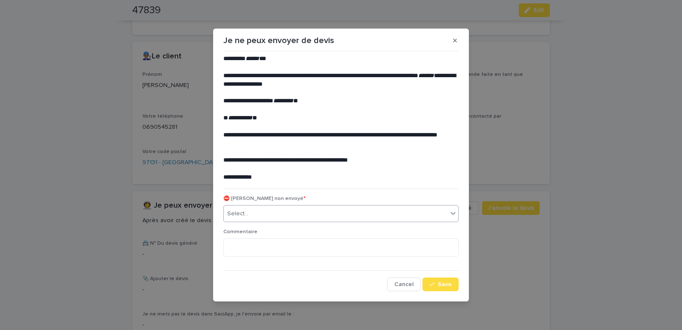
click at [240, 212] on div "Select..." at bounding box center [237, 213] width 21 height 9
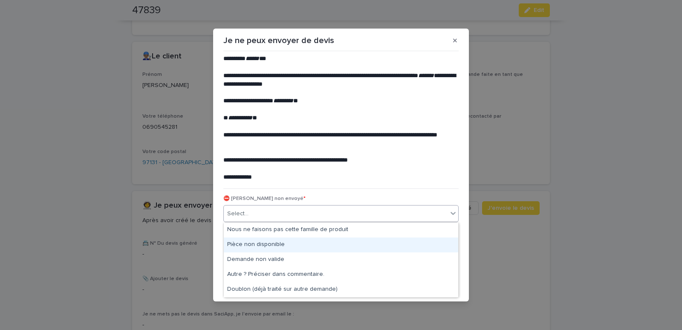
drag, startPoint x: 253, startPoint y: 238, endPoint x: 261, endPoint y: 240, distance: 8.4
click at [253, 242] on div "Pièce non disponible" at bounding box center [341, 245] width 235 height 15
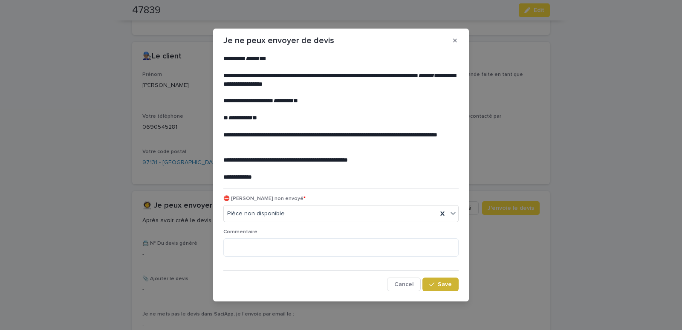
click at [437, 286] on div "button" at bounding box center [433, 284] width 9 height 6
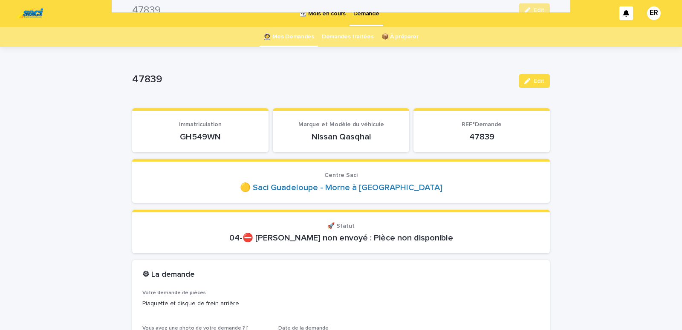
scroll to position [0, 0]
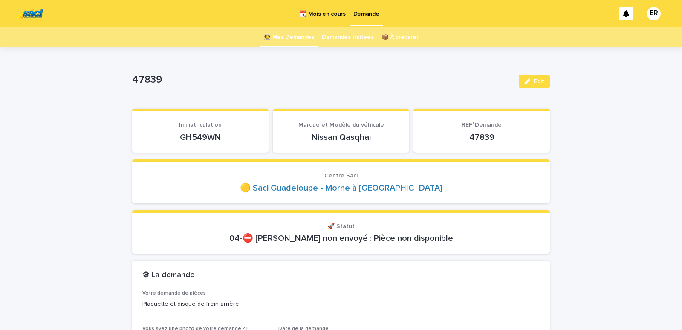
click at [287, 35] on link "👩‍🚀 Mes Demandes" at bounding box center [289, 37] width 51 height 20
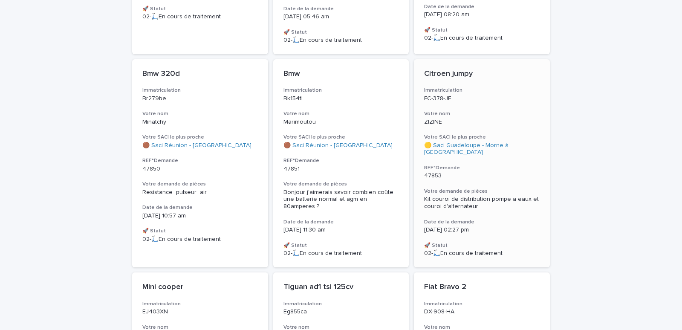
scroll to position [290, 0]
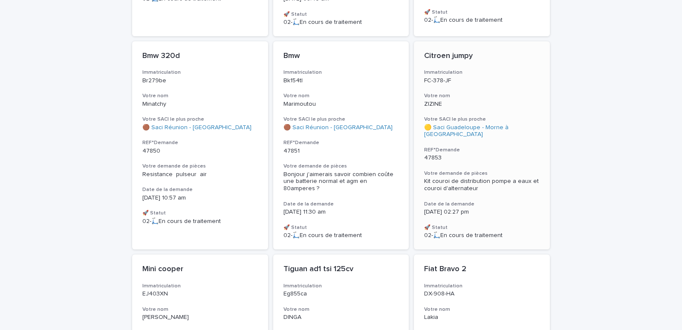
click at [476, 99] on div "ZIZINE" at bounding box center [482, 103] width 116 height 9
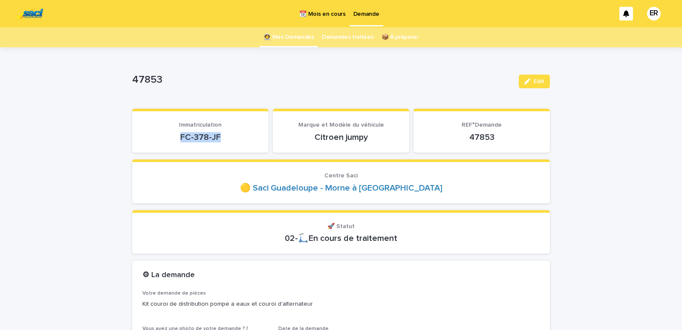
drag, startPoint x: 170, startPoint y: 136, endPoint x: 229, endPoint y: 136, distance: 59.3
click at [229, 136] on p "FC-378-JF" at bounding box center [200, 137] width 116 height 10
copy p "FC-378-JF"
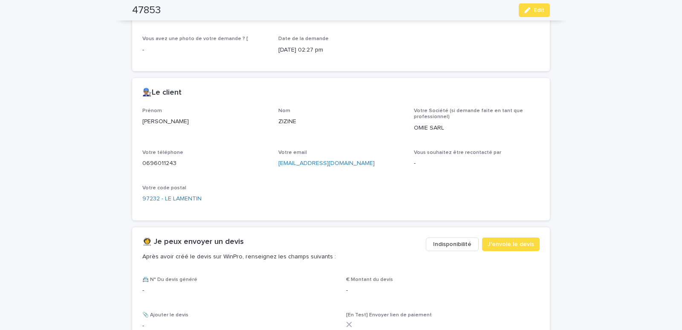
scroll to position [363, 0]
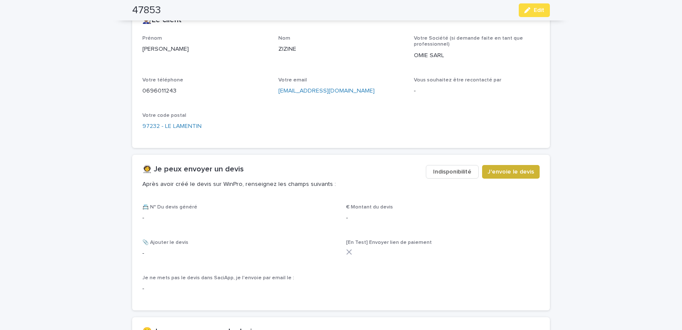
click at [500, 170] on span "J'envoie le devis" at bounding box center [511, 172] width 46 height 9
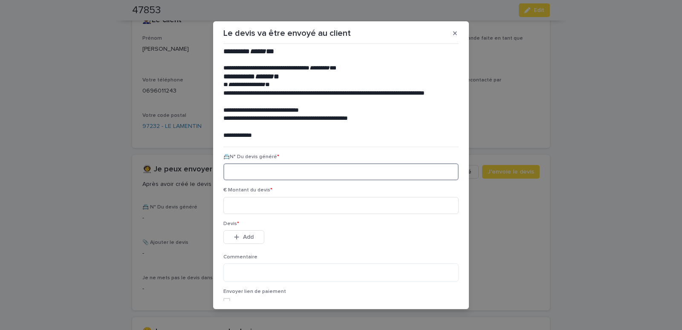
click at [281, 174] on input at bounding box center [340, 171] width 235 height 17
paste input "********"
type input "********"
click at [273, 198] on input at bounding box center [340, 205] width 235 height 17
type input "******"
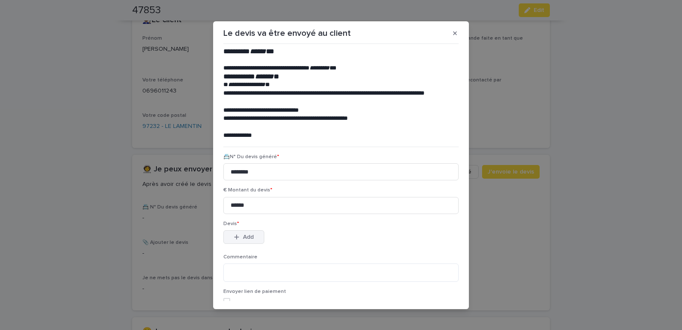
click at [238, 238] on div "button" at bounding box center [238, 237] width 9 height 6
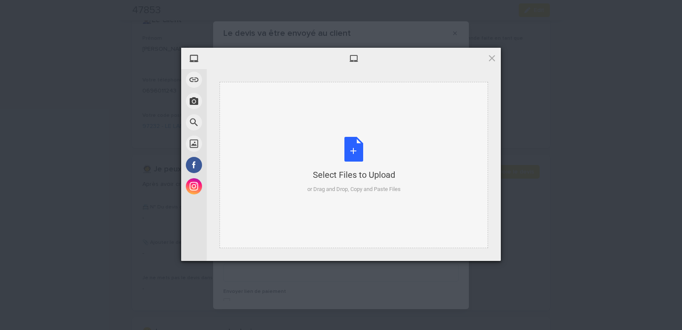
click at [247, 103] on div "Select Files to Upload or Drag and Drop, Copy and Paste Files" at bounding box center [354, 165] width 269 height 166
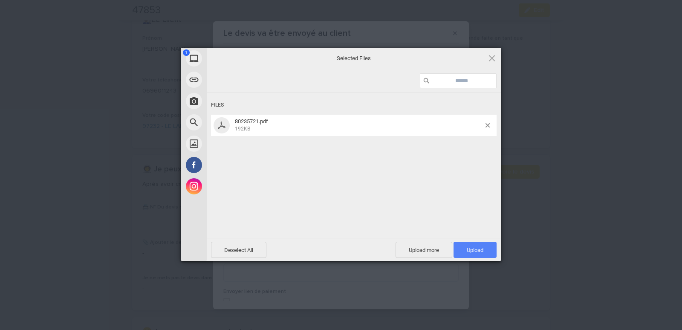
click at [464, 245] on span "Upload 1" at bounding box center [475, 250] width 43 height 16
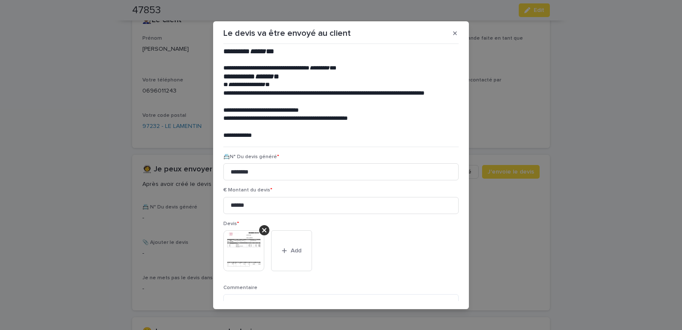
scroll to position [70, 0]
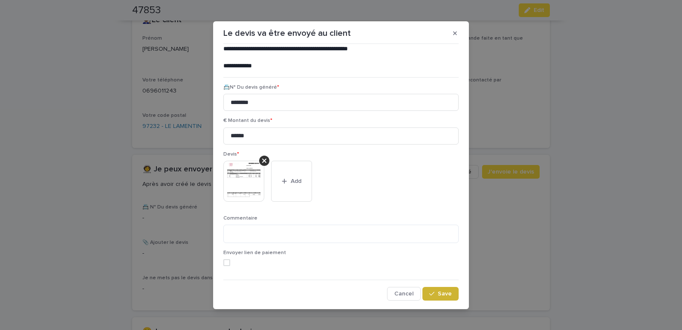
click at [438, 297] on span "Save" at bounding box center [445, 294] width 14 height 6
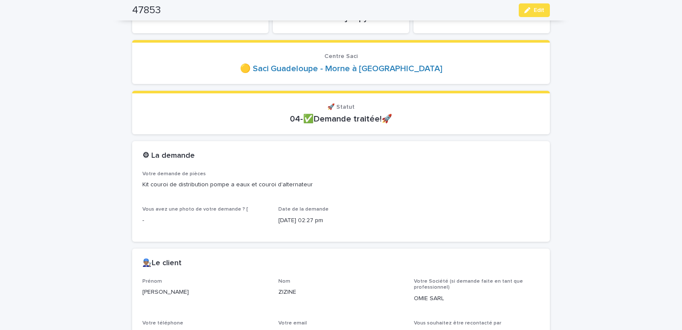
scroll to position [0, 0]
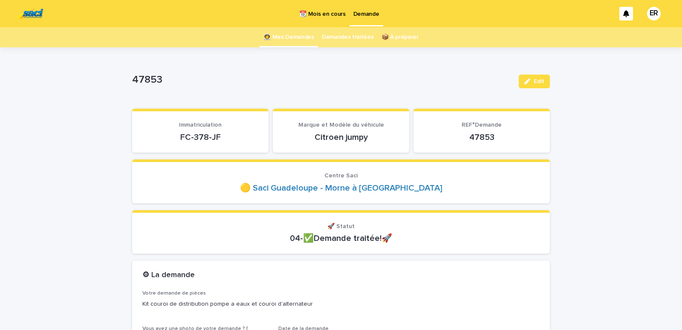
click at [287, 35] on link "👩‍🚀 Mes Demandes" at bounding box center [289, 37] width 51 height 20
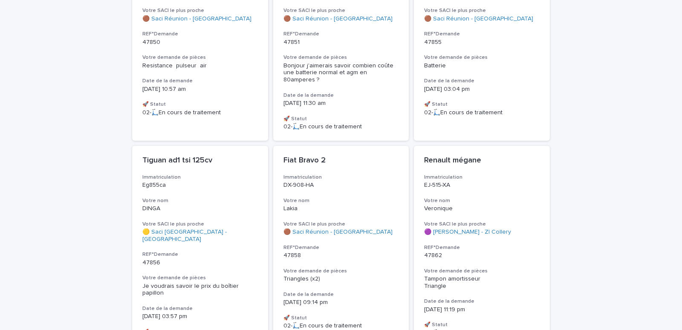
scroll to position [406, 0]
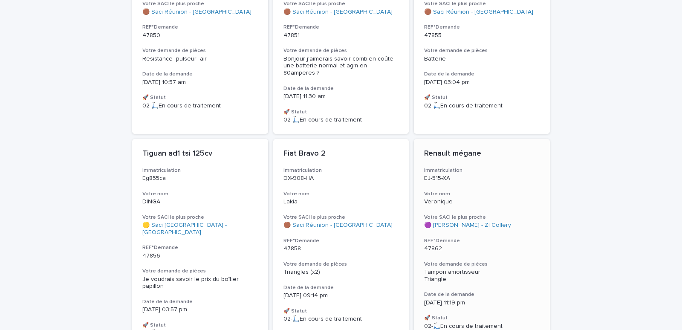
click at [468, 180] on div "Renault mégane Immatriculation EJ-515-XA Votre nom Veronique Votre SACI le plus…" at bounding box center [482, 239] width 136 height 201
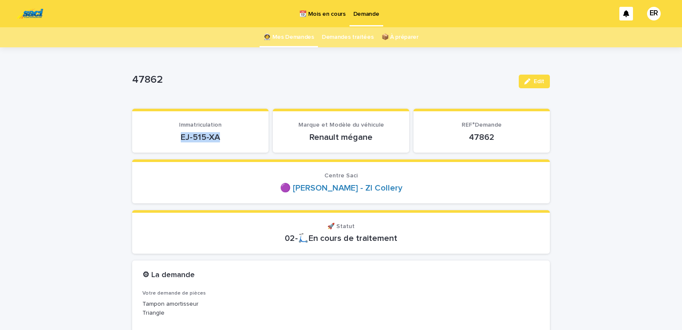
drag, startPoint x: 168, startPoint y: 133, endPoint x: 230, endPoint y: 133, distance: 62.3
click at [230, 133] on p "EJ-515-XA" at bounding box center [200, 137] width 116 height 10
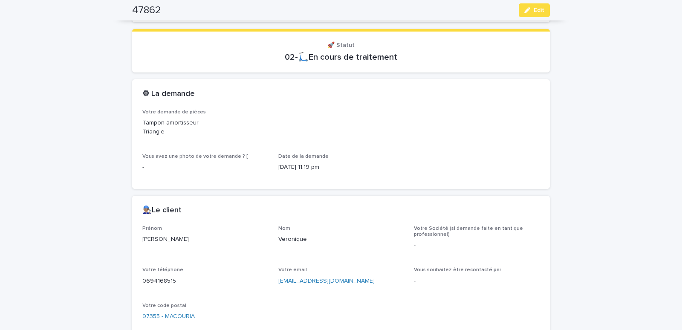
scroll to position [326, 0]
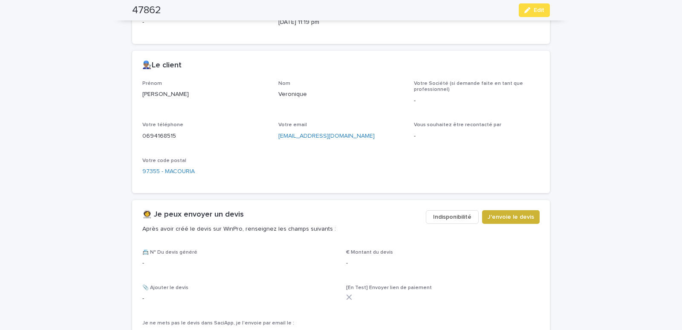
click at [516, 216] on span "J'envoie le devis" at bounding box center [511, 217] width 46 height 9
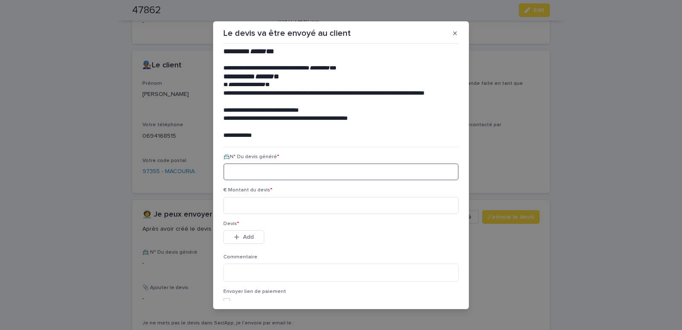
click at [257, 170] on input at bounding box center [340, 171] width 235 height 17
paste input "********"
type input "********"
click at [269, 208] on input at bounding box center [340, 205] width 235 height 17
type input "******"
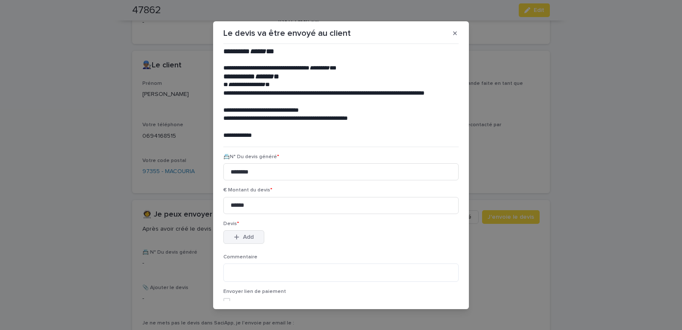
click at [238, 236] on div "button" at bounding box center [238, 237] width 9 height 6
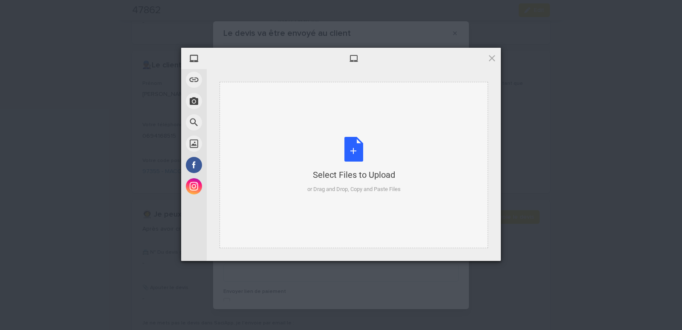
click at [276, 121] on div "Select Files to Upload or Drag and Drop, Copy and Paste Files" at bounding box center [354, 165] width 269 height 166
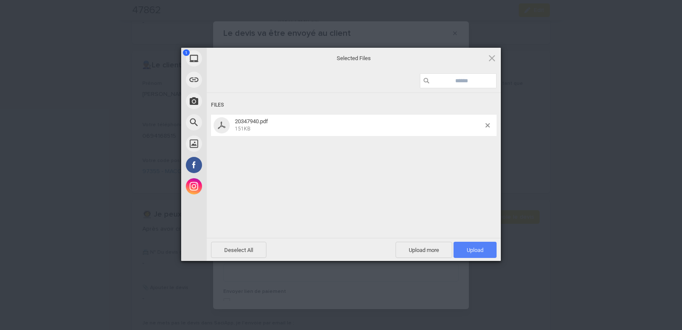
click at [474, 247] on span "Upload 1" at bounding box center [475, 250] width 17 height 6
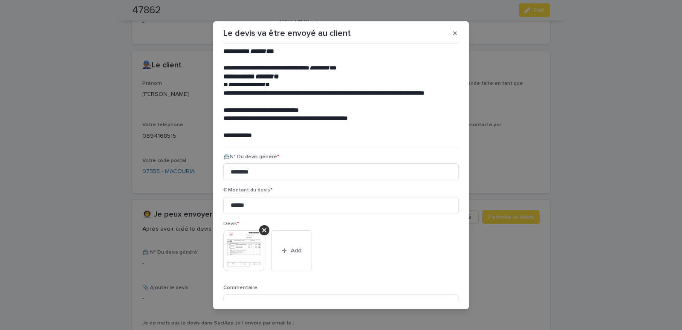
scroll to position [70, 0]
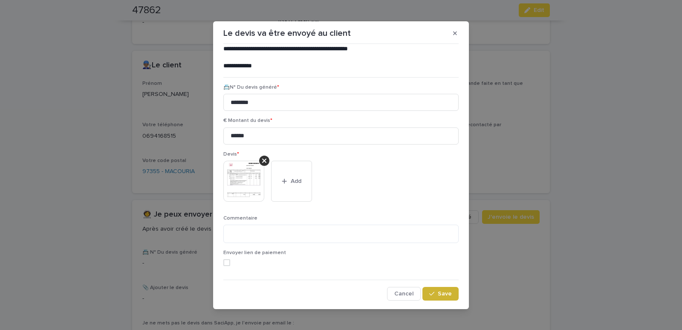
click at [438, 291] on button "Save" at bounding box center [441, 294] width 36 height 14
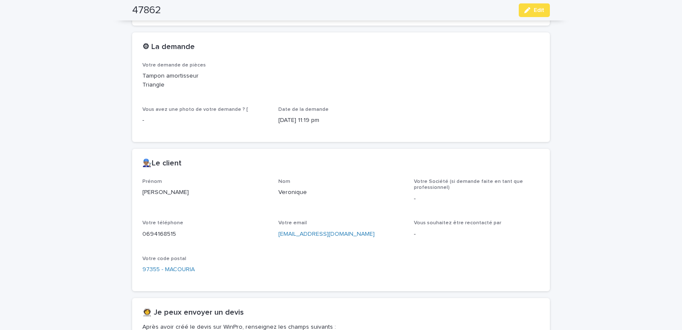
scroll to position [0, 0]
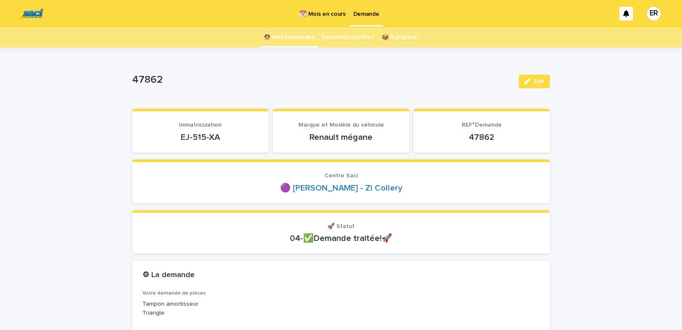
click at [290, 40] on link "👩‍🚀 Mes Demandes" at bounding box center [289, 37] width 51 height 20
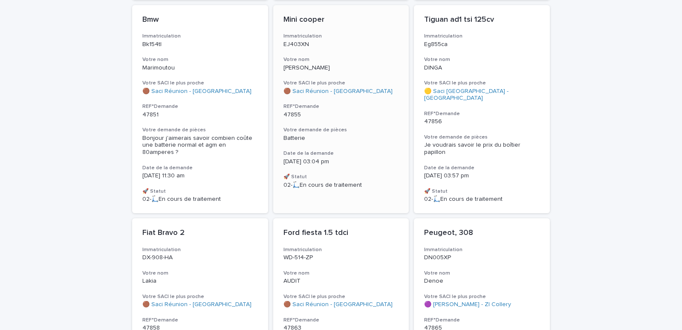
scroll to position [508, 0]
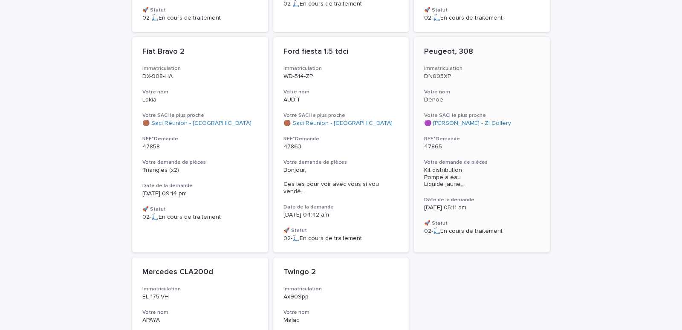
click at [469, 96] on p "Denoe" at bounding box center [482, 99] width 116 height 7
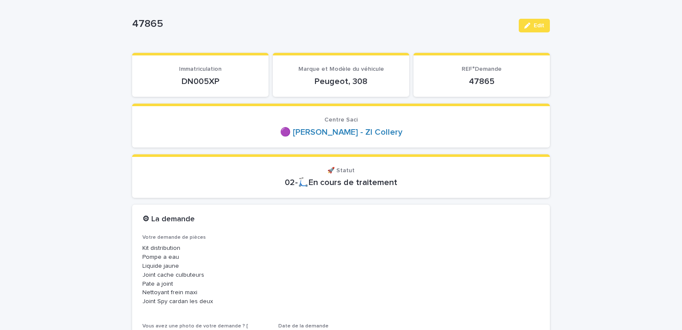
scroll to position [73, 0]
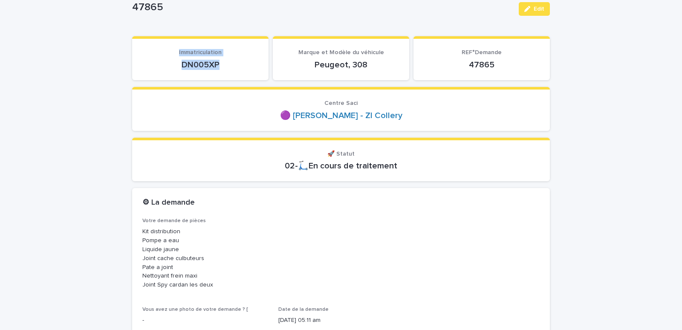
drag, startPoint x: 157, startPoint y: 58, endPoint x: 230, endPoint y: 60, distance: 73.4
click at [230, 60] on div "Immatriculation DN005XP" at bounding box center [200, 59] width 116 height 21
click at [229, 65] on p "DN005XP" at bounding box center [200, 65] width 116 height 10
drag, startPoint x: 172, startPoint y: 64, endPoint x: 244, endPoint y: 67, distance: 71.7
click at [242, 68] on p "DN005XP" at bounding box center [200, 65] width 116 height 10
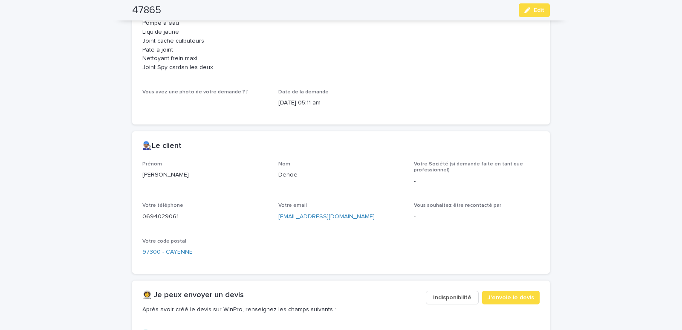
scroll to position [399, 0]
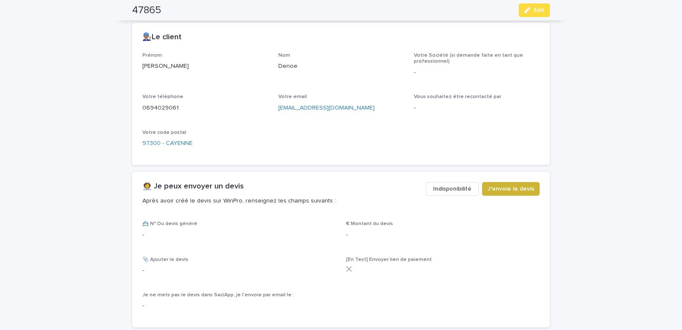
click at [515, 191] on span "J'envoie le devis" at bounding box center [511, 189] width 46 height 9
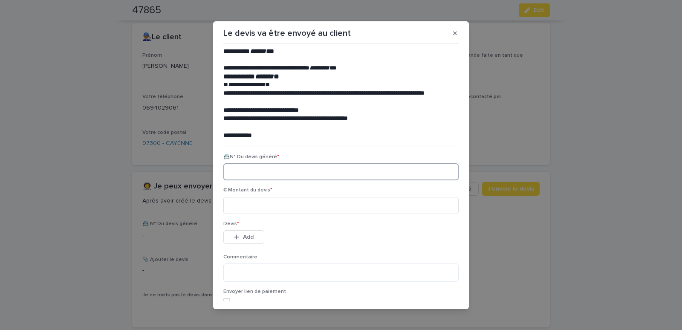
click at [261, 171] on input at bounding box center [340, 171] width 235 height 17
paste input "********"
type input "********"
click at [257, 200] on input at bounding box center [340, 205] width 235 height 17
type input "******"
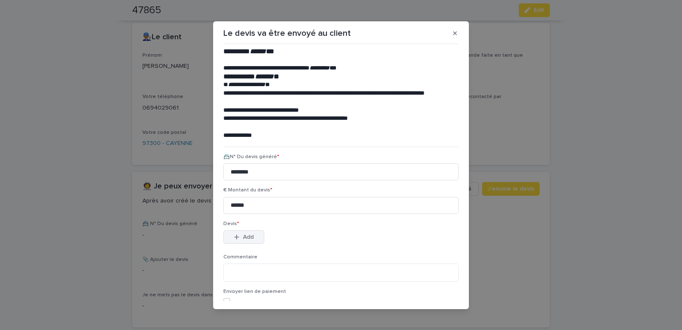
click at [234, 234] on button "Add" at bounding box center [243, 237] width 41 height 14
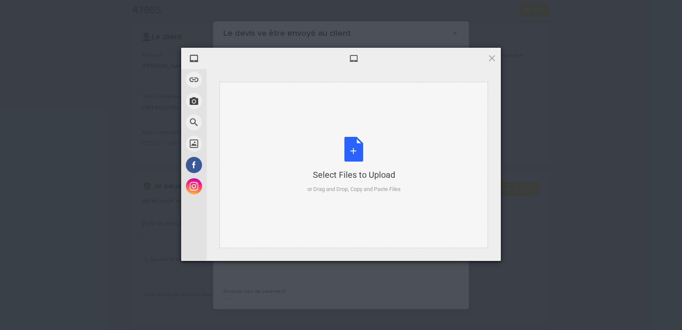
click at [247, 100] on div "Select Files to Upload or Drag and Drop, Copy and Paste Files" at bounding box center [354, 165] width 269 height 166
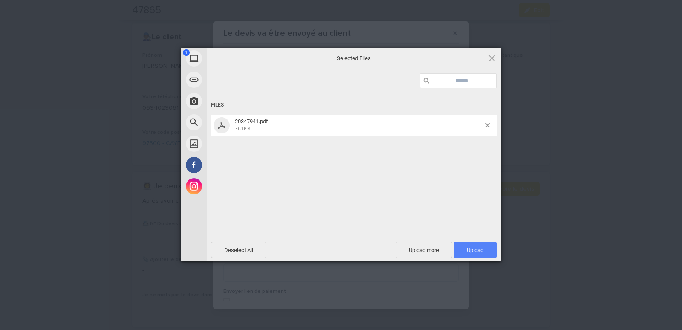
click at [475, 244] on span "Upload 1" at bounding box center [475, 250] width 43 height 16
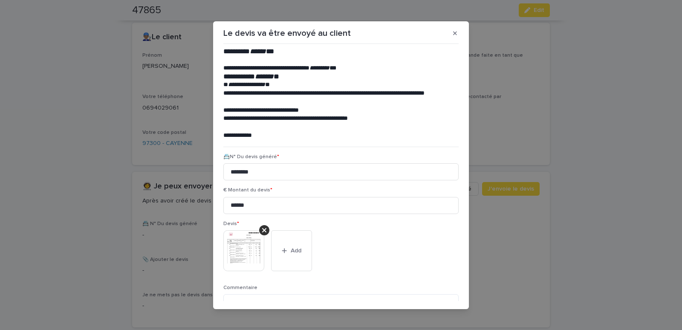
scroll to position [70, 0]
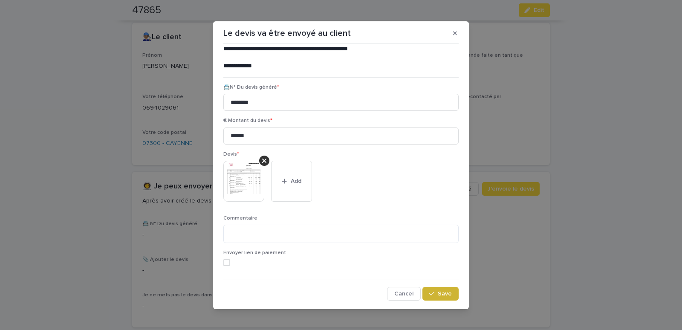
click at [440, 297] on span "Save" at bounding box center [445, 294] width 14 height 6
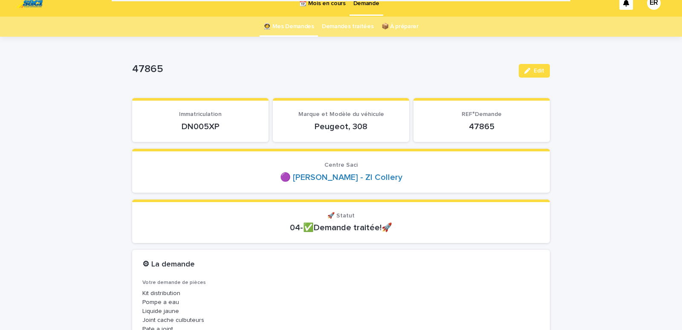
scroll to position [0, 0]
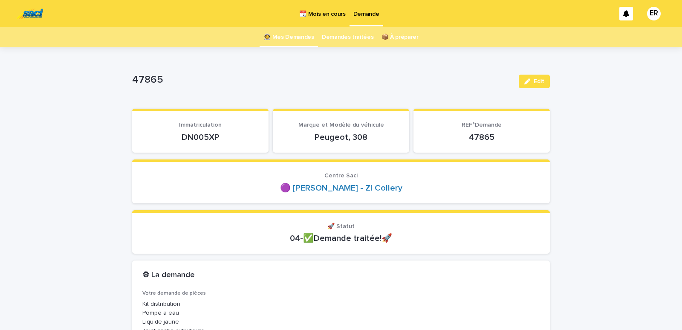
click at [289, 36] on link "👩‍🚀 Mes Demandes" at bounding box center [289, 37] width 51 height 20
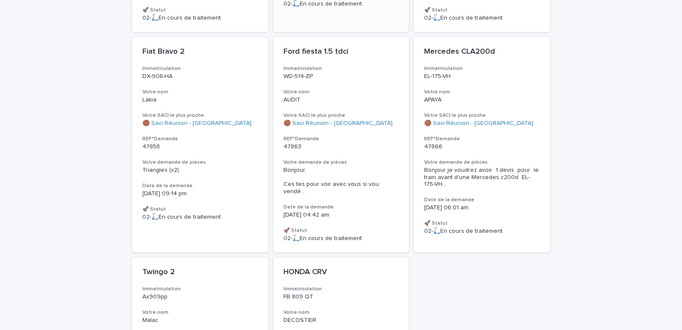
scroll to position [689, 0]
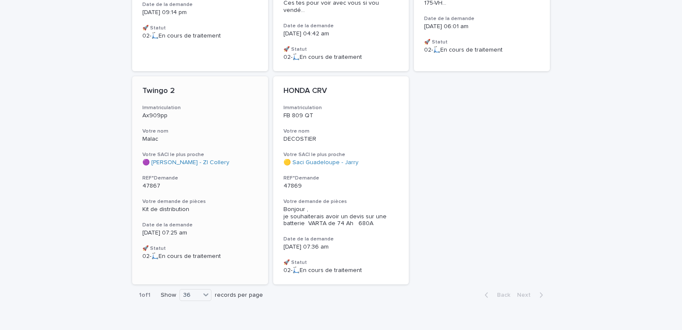
click at [193, 136] on p "Malac" at bounding box center [200, 139] width 116 height 7
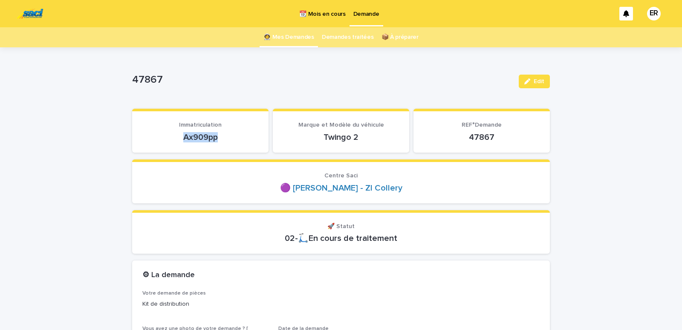
drag, startPoint x: 174, startPoint y: 142, endPoint x: 227, endPoint y: 141, distance: 53.3
click at [227, 141] on p "Ax909pp" at bounding box center [200, 137] width 116 height 10
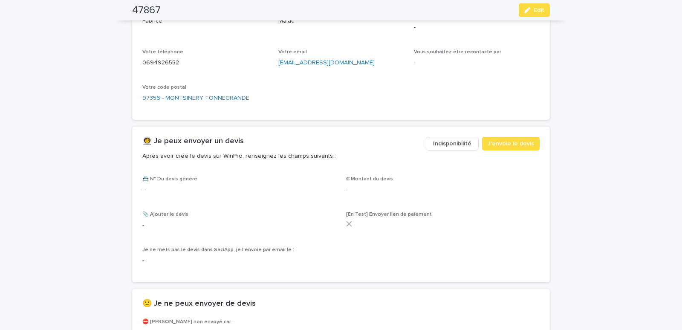
scroll to position [399, 0]
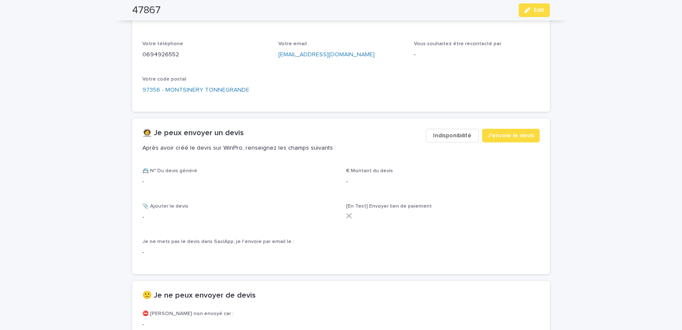
click at [509, 128] on div "👩‍🚀 Je peux envoyer un devis Après avoir créé le devis sur WinPro, renseignez l…" at bounding box center [341, 143] width 418 height 49
click at [509, 133] on span "J'envoie le devis" at bounding box center [511, 135] width 46 height 9
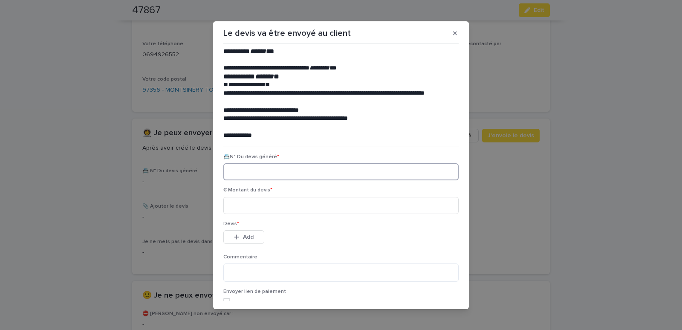
click at [255, 172] on input at bounding box center [340, 171] width 235 height 17
paste input "********"
type input "********"
click at [249, 208] on input at bounding box center [340, 205] width 235 height 17
type input "******"
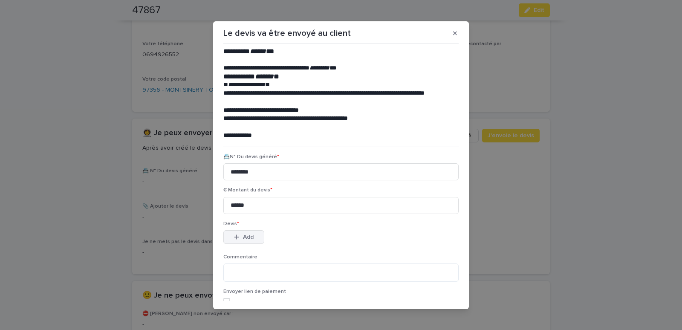
click at [237, 238] on div "button" at bounding box center [238, 237] width 9 height 6
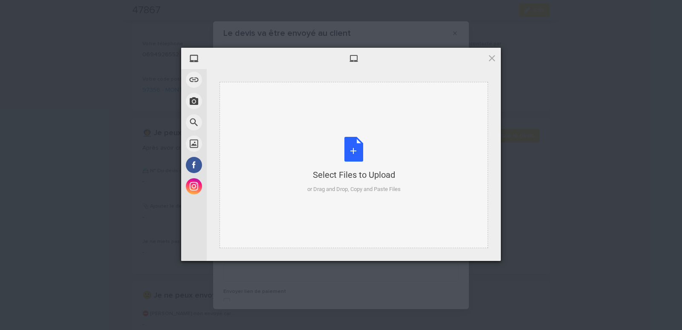
click at [267, 107] on div "Select Files to Upload or Drag and Drop, Copy and Paste Files" at bounding box center [354, 165] width 269 height 166
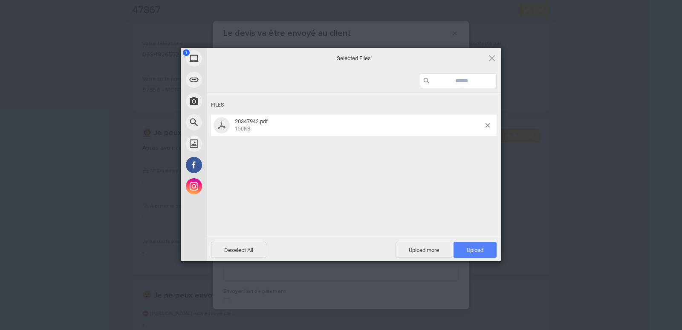
click at [479, 251] on span "Upload 1" at bounding box center [475, 250] width 17 height 6
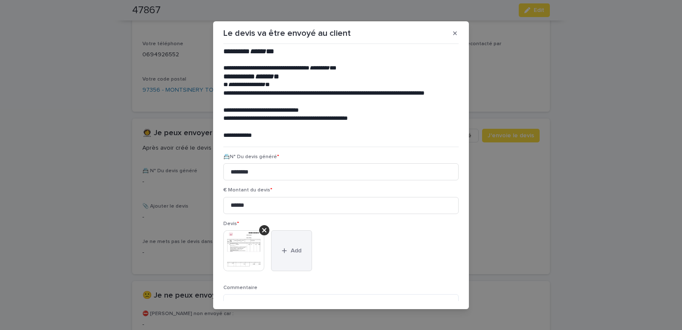
scroll to position [70, 0]
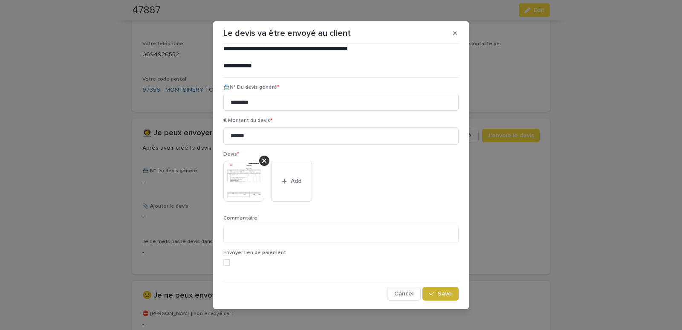
click at [438, 296] on span "Save" at bounding box center [445, 294] width 14 height 6
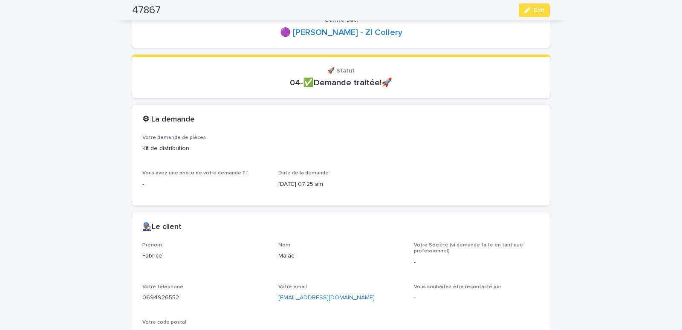
scroll to position [0, 0]
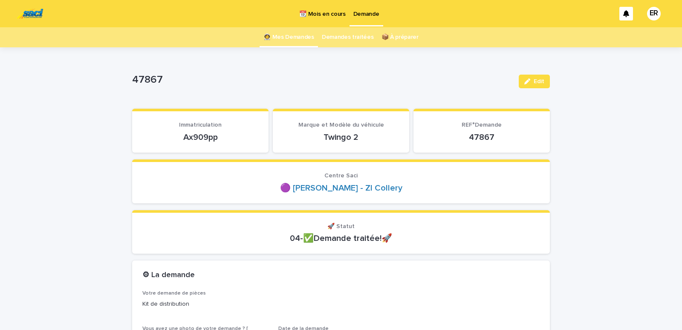
click at [296, 39] on link "👩‍🚀 Mes Demandes" at bounding box center [289, 37] width 51 height 20
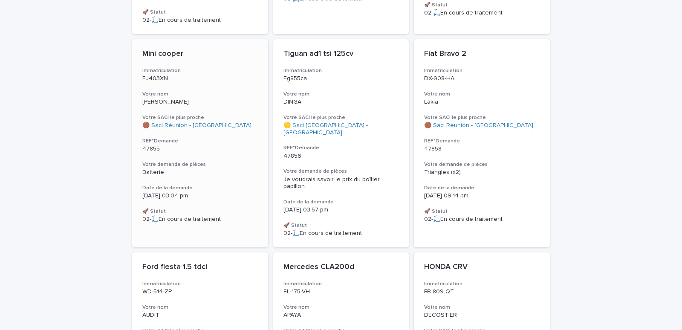
scroll to position [435, 0]
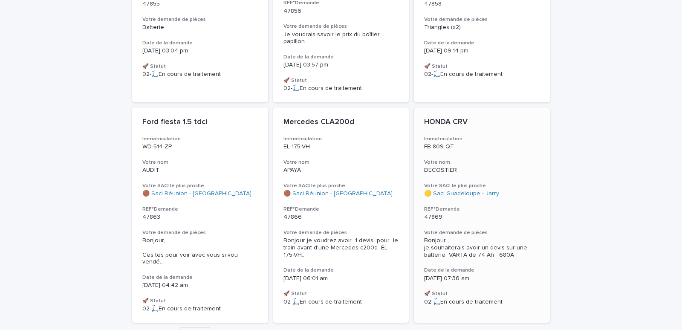
click at [469, 159] on h3 "Votre nom" at bounding box center [482, 162] width 116 height 7
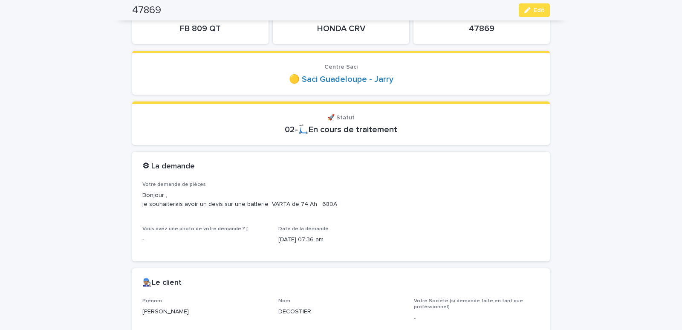
scroll to position [36, 0]
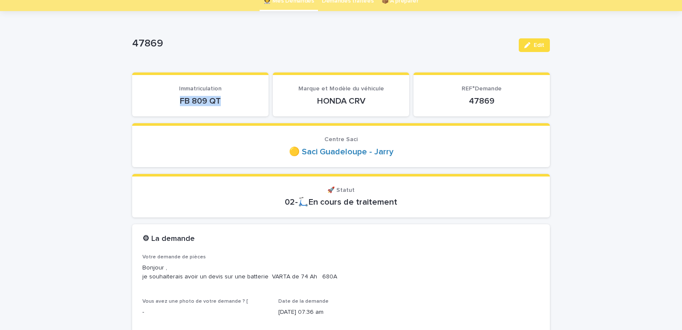
drag, startPoint x: 169, startPoint y: 105, endPoint x: 251, endPoint y: 102, distance: 81.5
click at [251, 102] on p "FB 809 QT" at bounding box center [200, 101] width 116 height 10
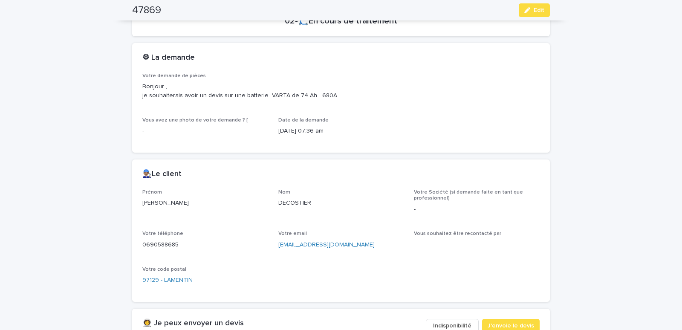
scroll to position [363, 0]
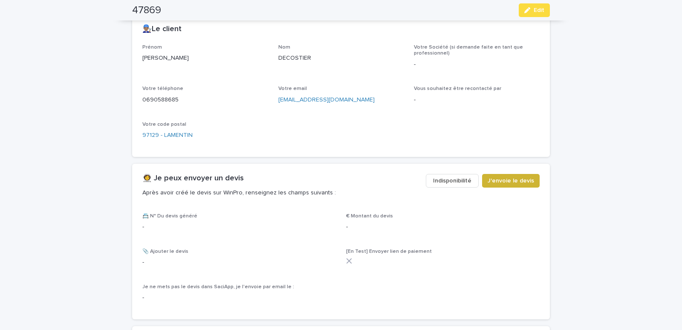
click at [512, 181] on span "J'envoie le devis" at bounding box center [511, 181] width 46 height 9
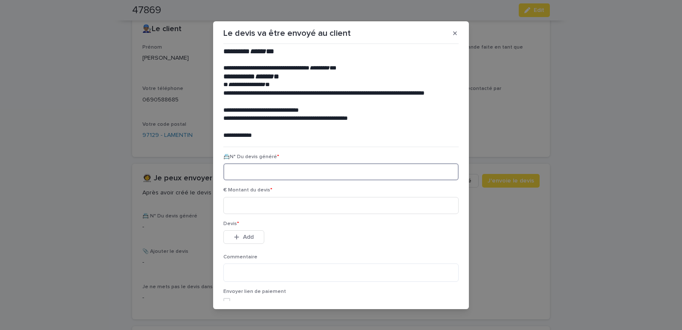
click at [242, 174] on input at bounding box center [340, 171] width 235 height 17
paste input "********"
type input "********"
click at [247, 205] on input at bounding box center [340, 205] width 235 height 17
type input "******"
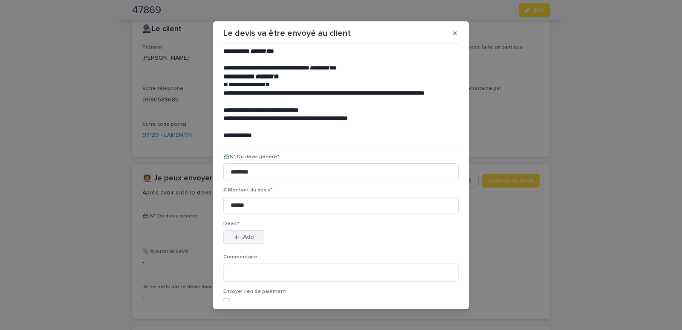
click at [247, 237] on span "Add" at bounding box center [248, 237] width 11 height 6
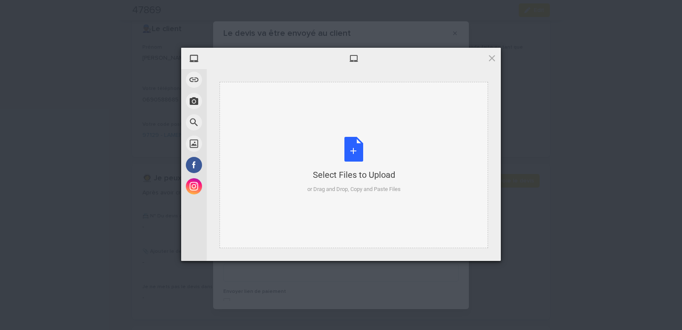
click at [245, 104] on div "Select Files to Upload or Drag and Drop, Copy and Paste Files" at bounding box center [354, 165] width 269 height 166
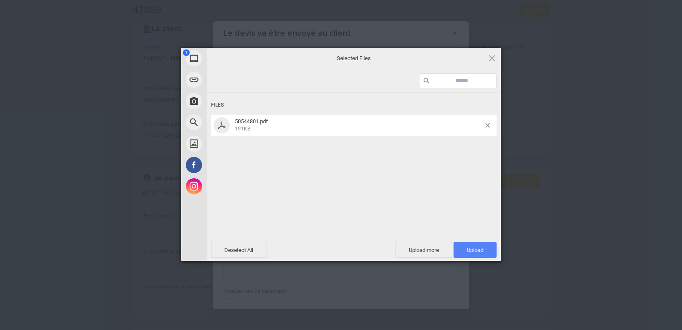
click at [482, 246] on span "Upload 1" at bounding box center [475, 250] width 43 height 16
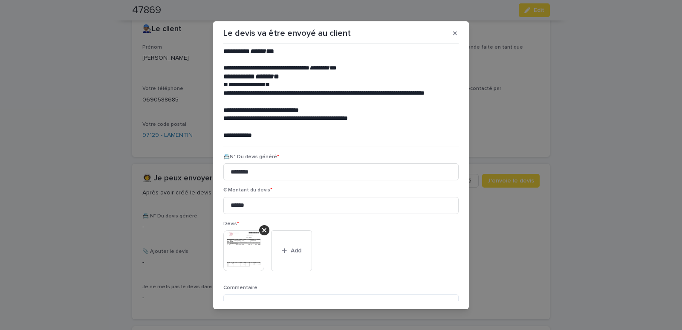
scroll to position [70, 0]
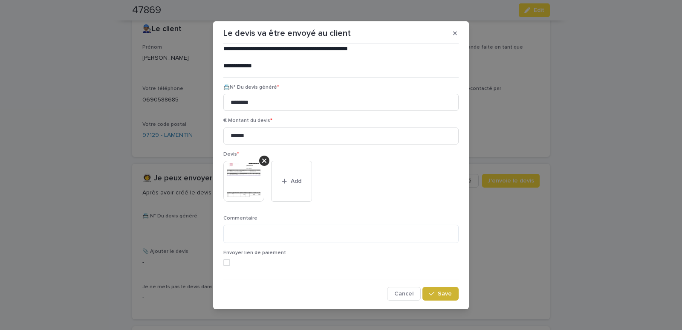
click at [433, 292] on button "Save" at bounding box center [441, 294] width 36 height 14
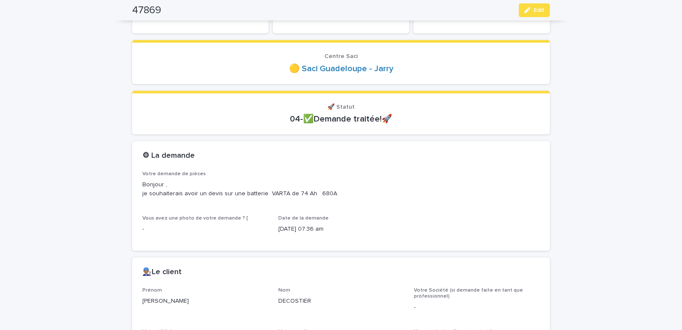
scroll to position [0, 0]
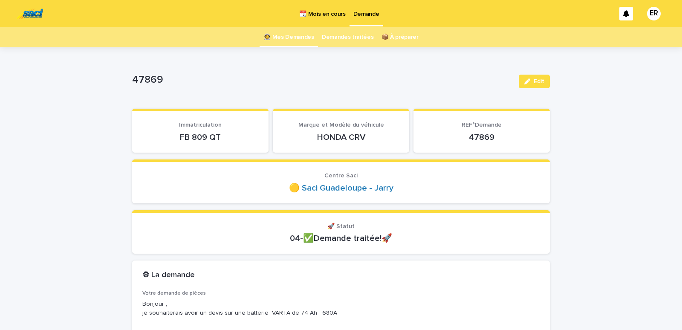
click at [296, 35] on link "👩‍🚀 Mes Demandes" at bounding box center [289, 37] width 51 height 20
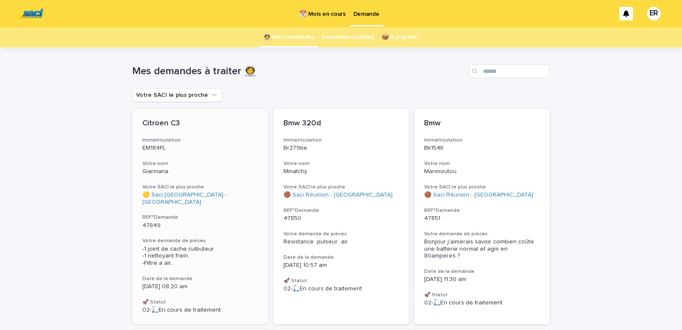
click at [183, 146] on p "EM184FL" at bounding box center [200, 148] width 116 height 7
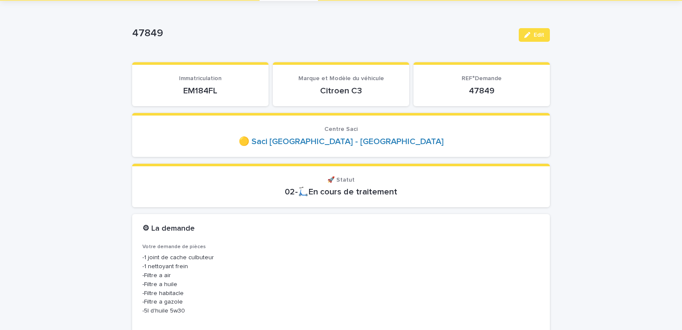
scroll to position [73, 0]
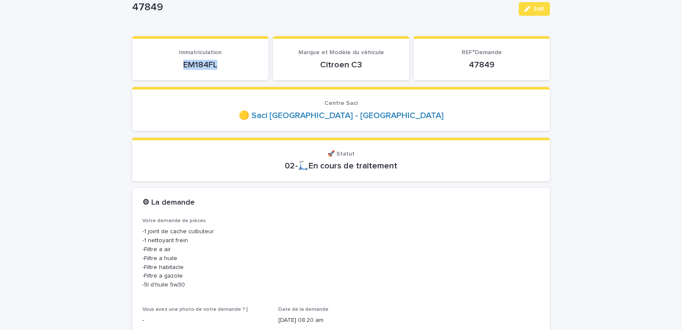
drag, startPoint x: 175, startPoint y: 63, endPoint x: 228, endPoint y: 64, distance: 53.3
click at [228, 64] on p "EM184FL" at bounding box center [200, 65] width 116 height 10
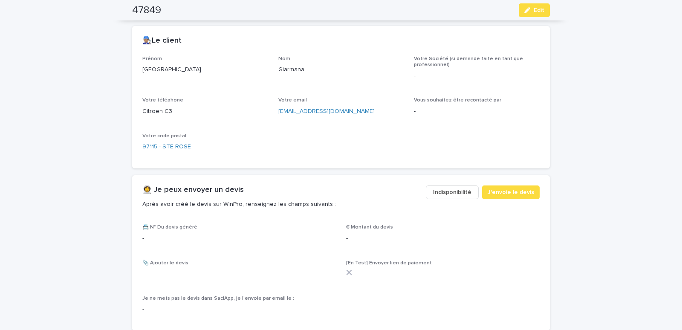
scroll to position [399, 0]
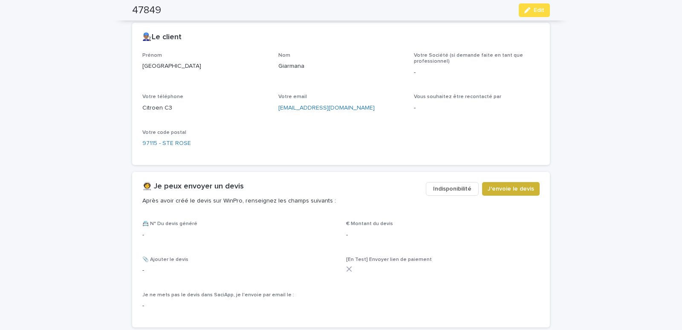
click at [510, 189] on span "J'envoie le devis" at bounding box center [511, 189] width 46 height 9
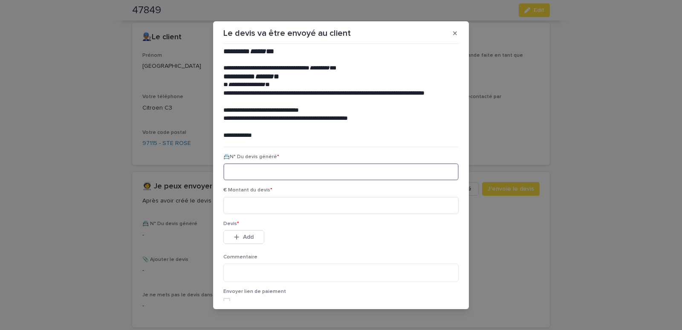
drag, startPoint x: 223, startPoint y: 169, endPoint x: 234, endPoint y: 164, distance: 11.6
click at [226, 168] on input at bounding box center [340, 171] width 235 height 17
click at [234, 164] on input at bounding box center [340, 171] width 235 height 17
paste input "********"
type input "********"
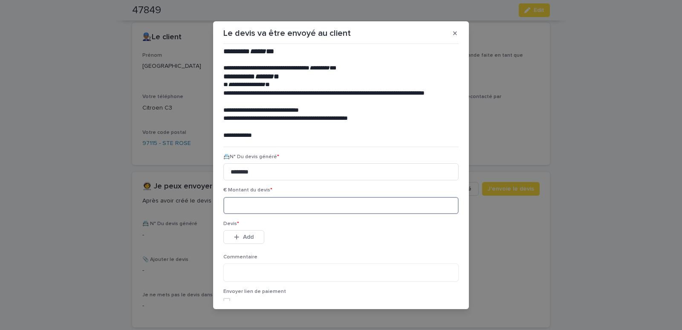
click at [242, 198] on input at bounding box center [340, 205] width 235 height 17
type input "******"
click at [240, 238] on button "Add" at bounding box center [243, 237] width 41 height 14
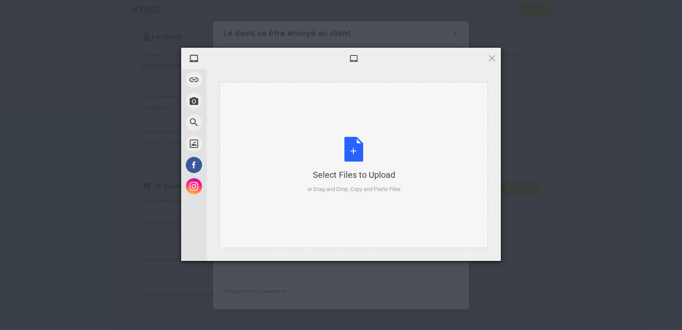
click at [253, 101] on div "Select Files to Upload or Drag and Drop, Copy and Paste Files" at bounding box center [354, 165] width 269 height 166
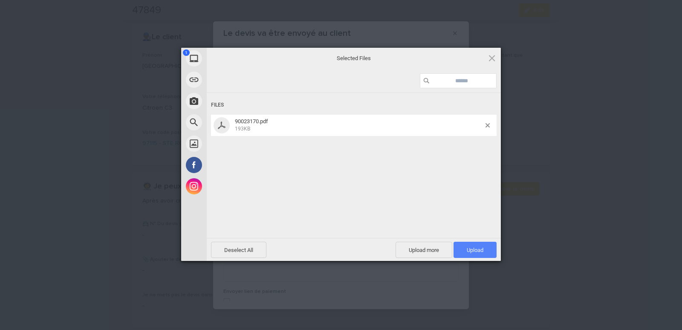
click at [476, 250] on span "Upload 1" at bounding box center [475, 250] width 17 height 6
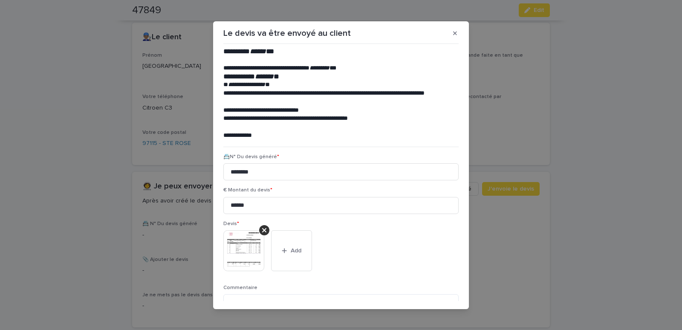
scroll to position [70, 0]
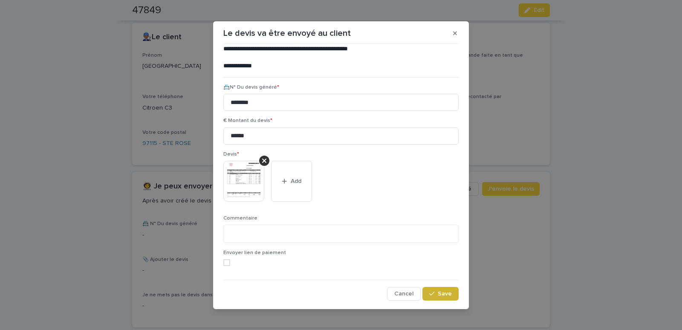
click at [429, 291] on button "Save" at bounding box center [441, 294] width 36 height 14
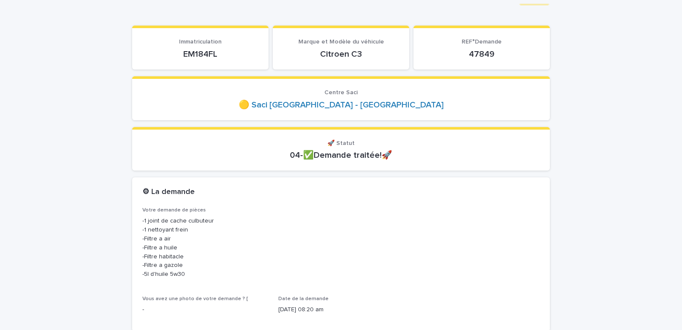
scroll to position [0, 0]
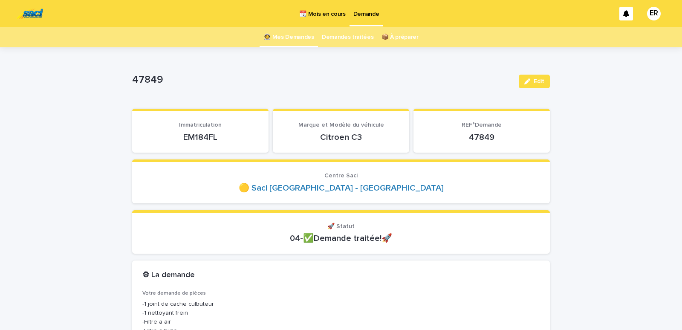
click at [290, 37] on link "👩‍🚀 Mes Demandes" at bounding box center [289, 37] width 51 height 20
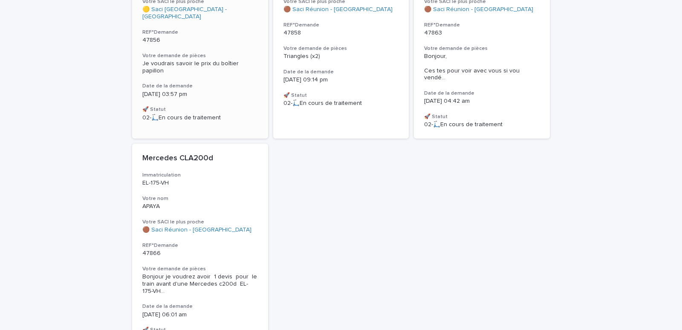
scroll to position [254, 0]
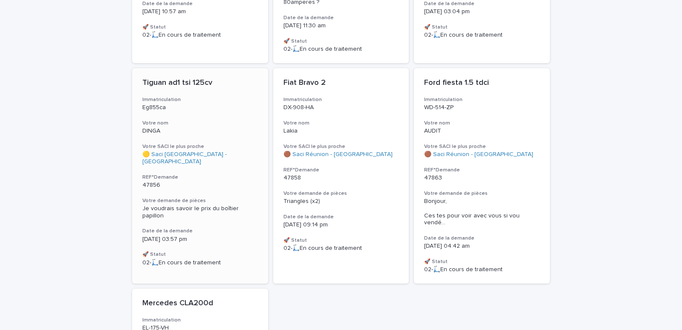
click at [206, 110] on div "Tiguan ad1 tsi 125cv Immatriculation Eg855ca Votre nom DINGA Votre SACI le plus…" at bounding box center [200, 172] width 136 height 208
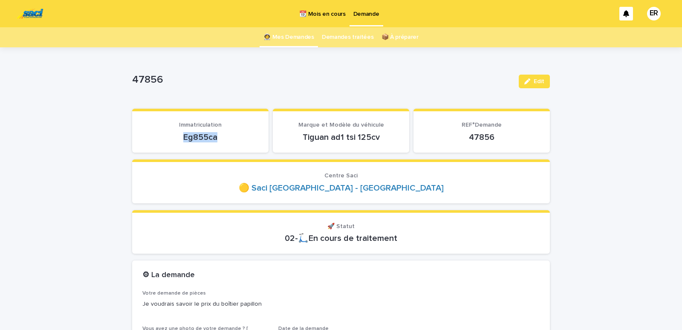
drag, startPoint x: 200, startPoint y: 142, endPoint x: 227, endPoint y: 142, distance: 27.7
click at [227, 142] on p "Eg855ca" at bounding box center [200, 137] width 116 height 10
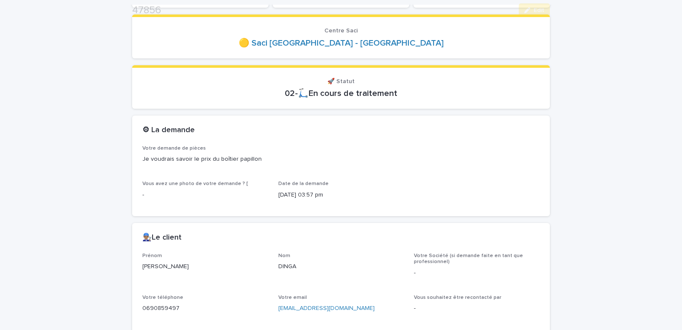
scroll to position [290, 0]
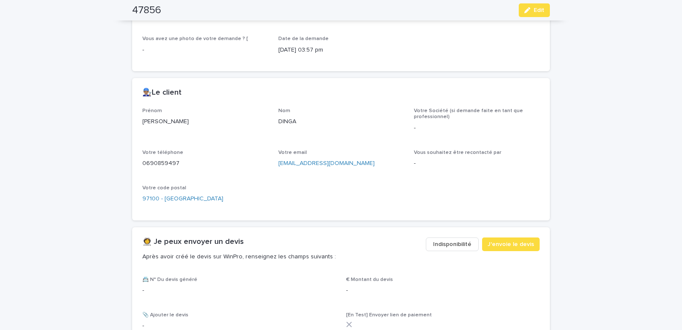
click at [444, 244] on span "Indisponibilité" at bounding box center [452, 244] width 38 height 9
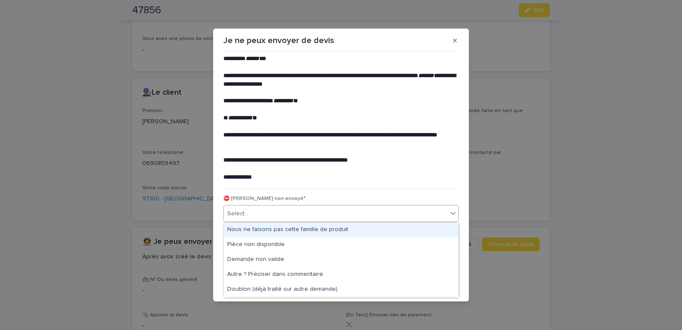
click at [270, 208] on div "Select..." at bounding box center [336, 214] width 224 height 14
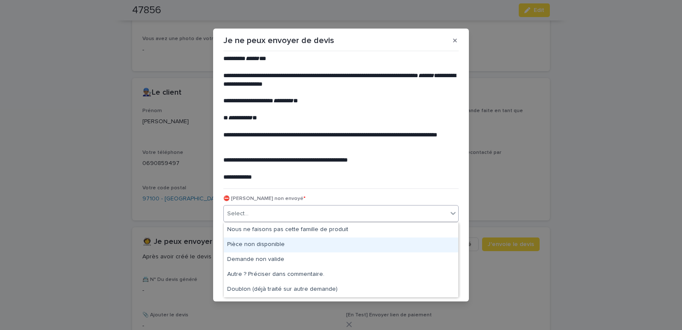
click at [259, 241] on div "Pièce non disponible" at bounding box center [341, 245] width 235 height 15
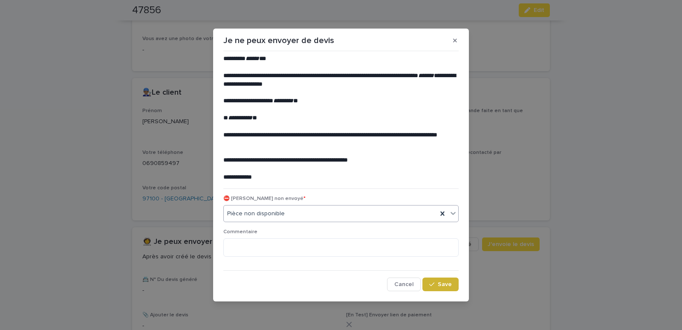
click at [442, 287] on span "Save" at bounding box center [445, 284] width 14 height 6
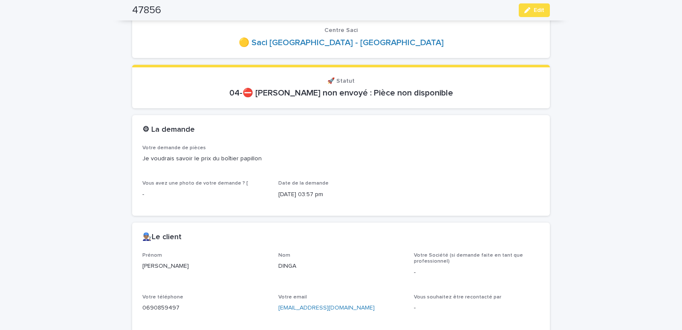
scroll to position [0, 0]
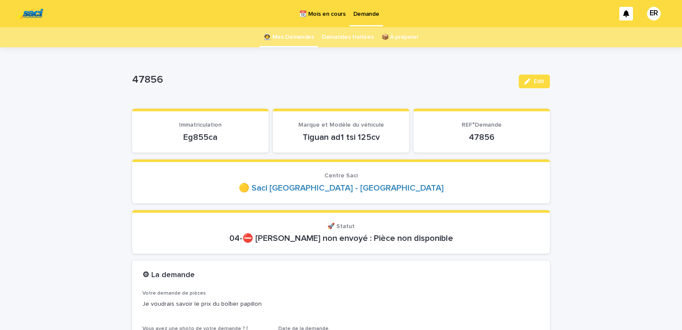
click at [298, 36] on link "👩‍🚀 Mes Demandes" at bounding box center [289, 37] width 51 height 20
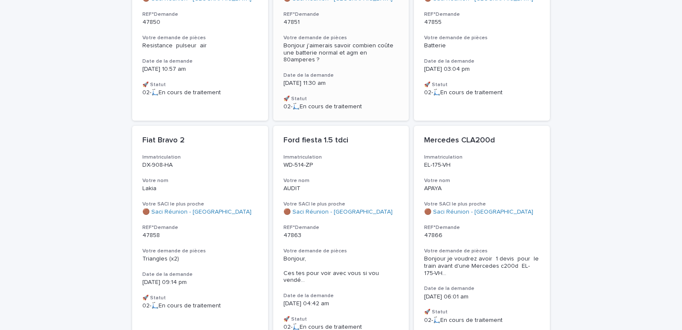
scroll to position [218, 0]
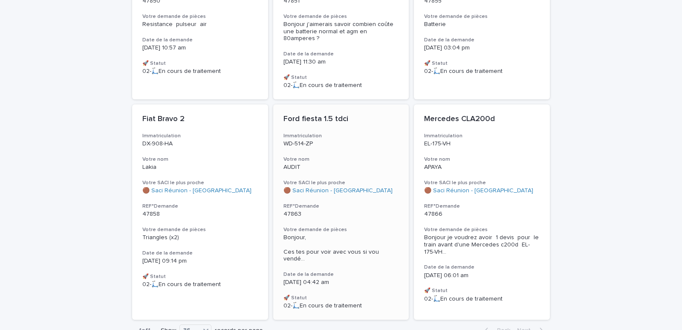
click at [340, 190] on div "Ford fiesta 1.5 tdci Immatriculation WD-514-ZP Votre nom AUDIT Votre SACI le pl…" at bounding box center [341, 211] width 136 height 215
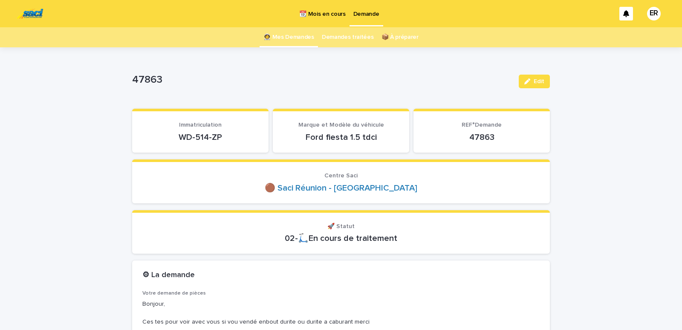
click at [286, 38] on link "👩‍🚀 Mes Demandes" at bounding box center [289, 37] width 51 height 20
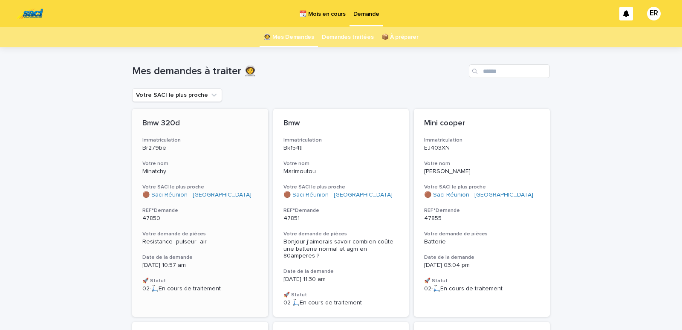
click at [187, 160] on div "Bmw 320d Immatriculation Br279be Votre nom Minatchy Votre SACI le plus proche 🟤…" at bounding box center [200, 206] width 136 height 194
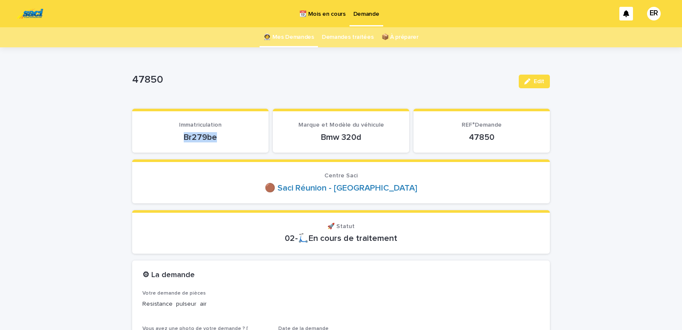
drag, startPoint x: 178, startPoint y: 138, endPoint x: 223, endPoint y: 140, distance: 45.2
click at [223, 141] on p "Br279be" at bounding box center [200, 137] width 116 height 10
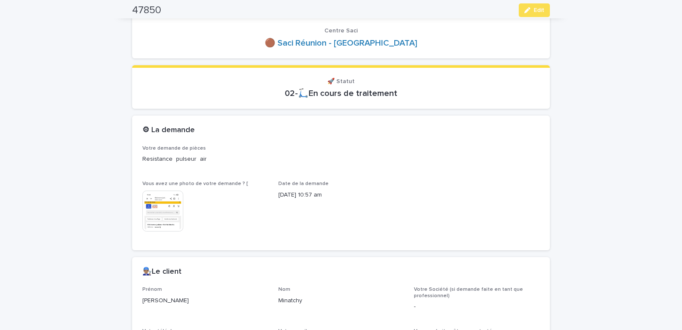
scroll to position [363, 0]
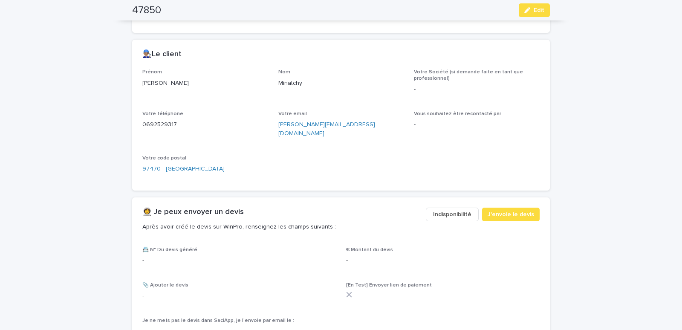
click at [446, 197] on div "👩‍🚀 Je peux envoyer un devis Après avoir créé le devis sur WinPro, renseignez l…" at bounding box center [341, 221] width 418 height 49
click at [447, 210] on span "Indisponibilité" at bounding box center [452, 214] width 38 height 9
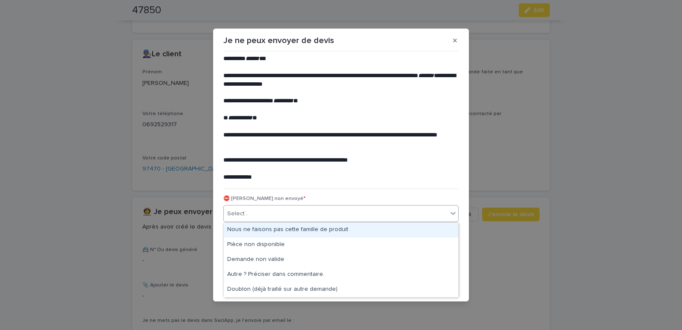
drag, startPoint x: 318, startPoint y: 211, endPoint x: 249, endPoint y: 228, distance: 71.2
click at [310, 213] on div "Select..." at bounding box center [336, 214] width 224 height 14
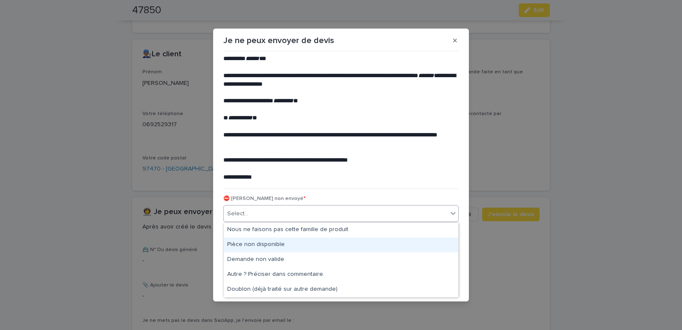
click at [244, 240] on div "Pièce non disponible" at bounding box center [341, 245] width 235 height 15
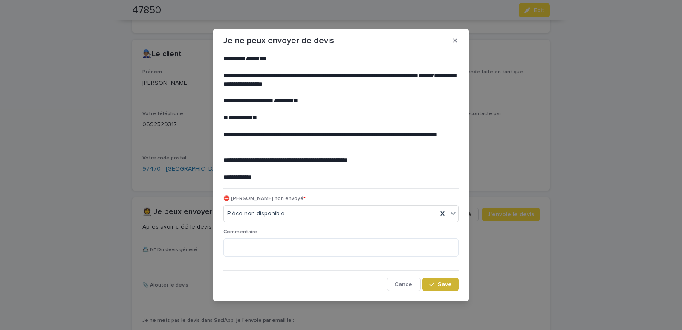
click at [430, 279] on button "Save" at bounding box center [441, 285] width 36 height 14
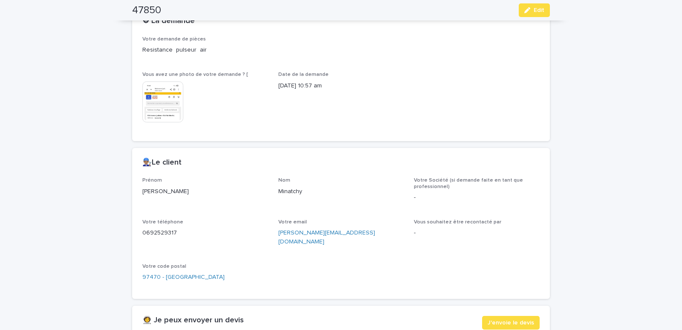
scroll to position [145, 0]
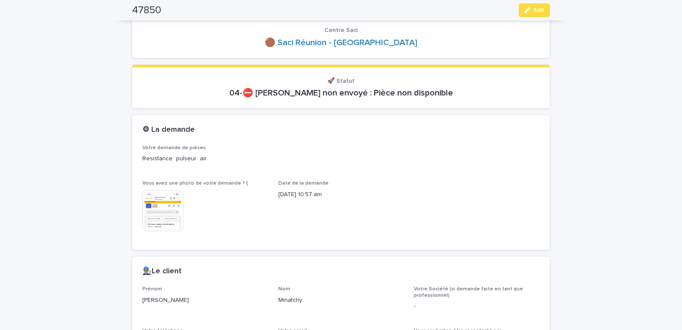
click at [162, 209] on img at bounding box center [162, 210] width 41 height 41
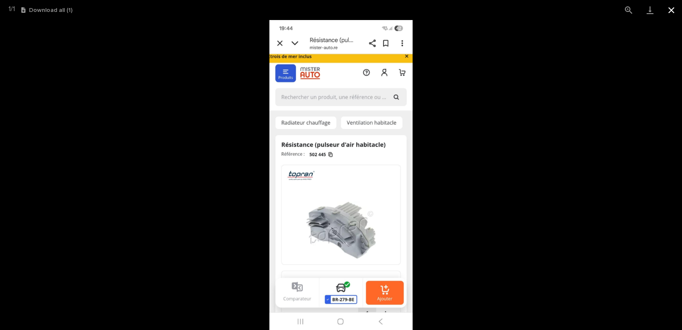
click at [672, 9] on button "Close gallery" at bounding box center [671, 10] width 21 height 20
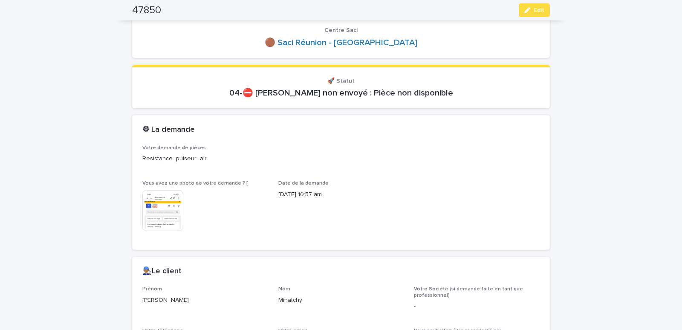
scroll to position [0, 0]
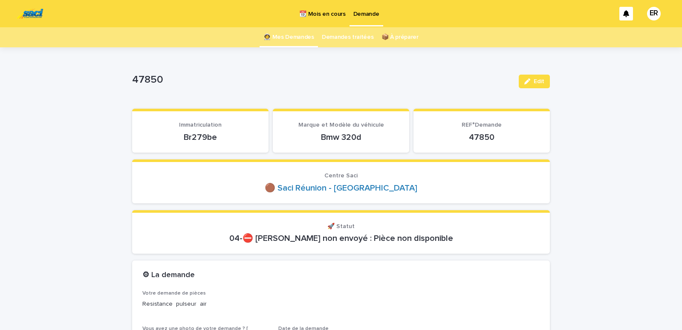
click at [285, 35] on link "👩‍🚀 Mes Demandes" at bounding box center [289, 37] width 51 height 20
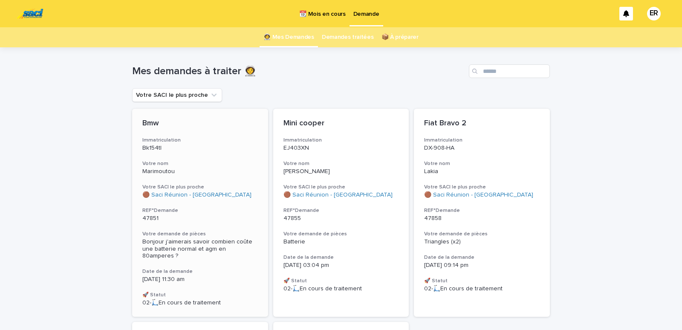
click at [184, 156] on div "Bmw Immatriculation Bk154tl Votre nom Marimoutou Votre SACI le plus proche 🟤 Sa…" at bounding box center [200, 213] width 136 height 208
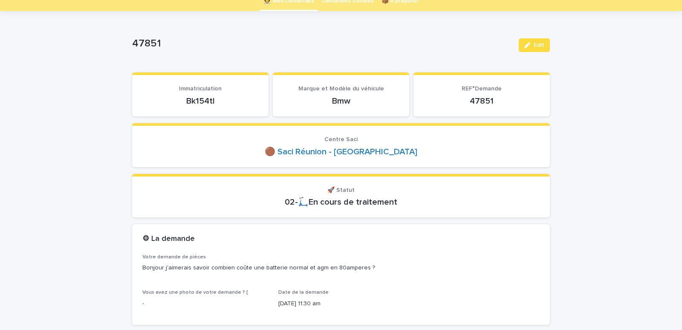
scroll to position [218, 0]
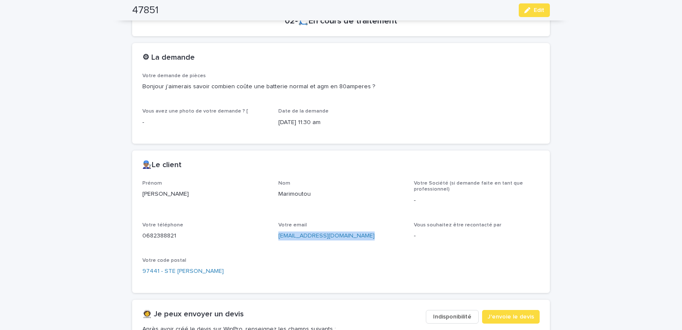
drag, startPoint x: 274, startPoint y: 243, endPoint x: 357, endPoint y: 241, distance: 83.2
click at [357, 241] on div "Prénom [PERSON_NAME] Votre Société (si demande faite en tant que professionnel)…" at bounding box center [340, 231] width 397 height 102
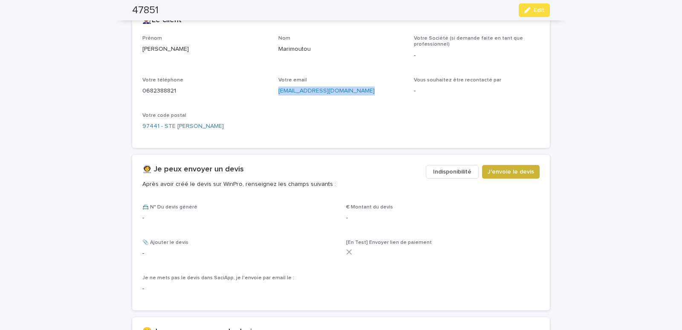
click at [509, 174] on span "J'envoie le devis" at bounding box center [511, 172] width 46 height 9
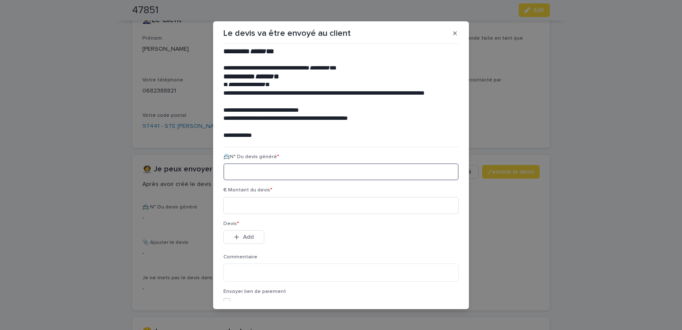
click at [251, 170] on input at bounding box center [340, 171] width 235 height 17
paste input "********"
type input "********"
click at [256, 210] on input at bounding box center [340, 205] width 235 height 17
type input "******"
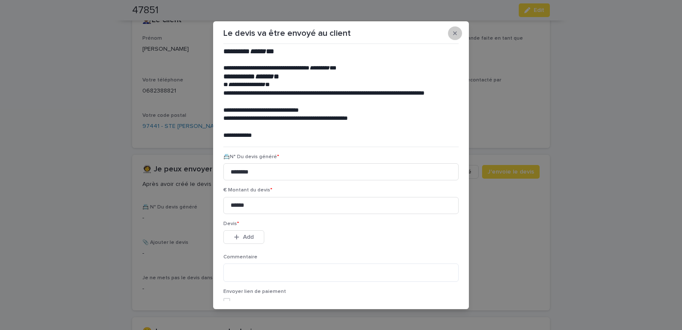
click at [455, 33] on button "button" at bounding box center [455, 33] width 14 height 14
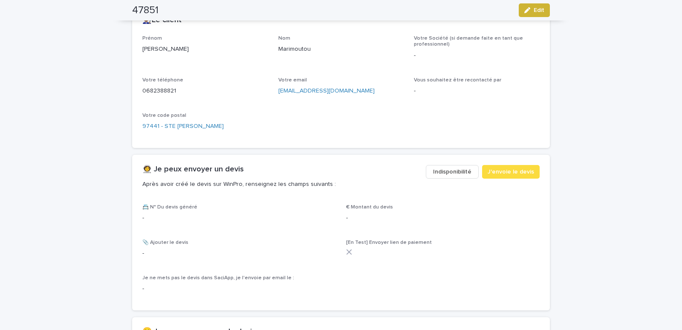
click at [534, 9] on span "Edit" at bounding box center [539, 10] width 11 height 6
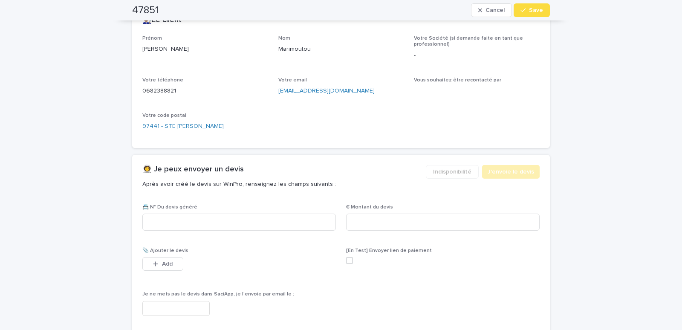
scroll to position [388, 0]
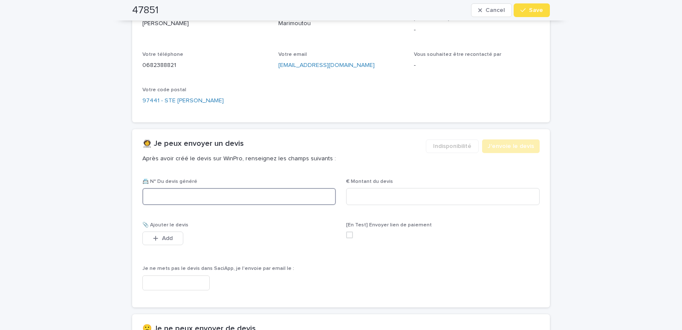
click at [201, 191] on input at bounding box center [239, 196] width 194 height 17
paste input "********"
type input "********"
click at [383, 197] on input at bounding box center [443, 196] width 194 height 17
type input "******"
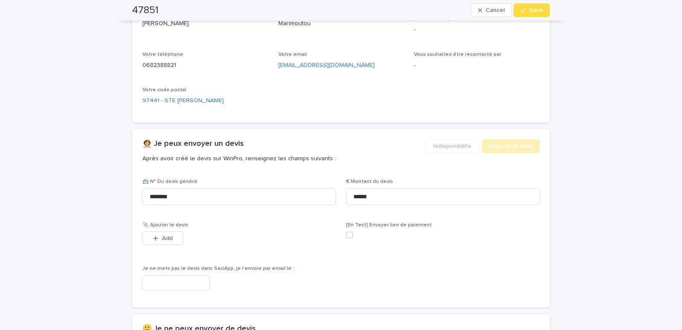
click at [169, 283] on input "text" at bounding box center [175, 283] width 67 height 15
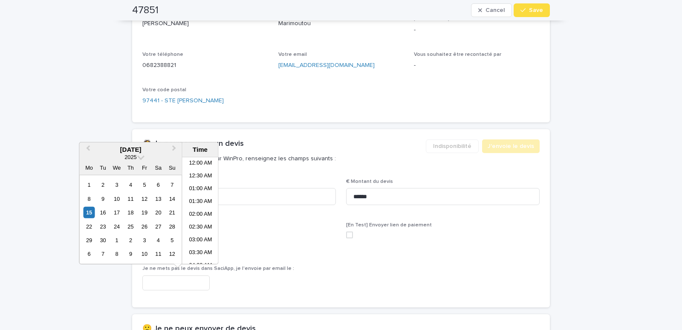
scroll to position [145, 0]
click at [193, 209] on li "07:30 AM" at bounding box center [201, 210] width 36 height 13
type input "**********"
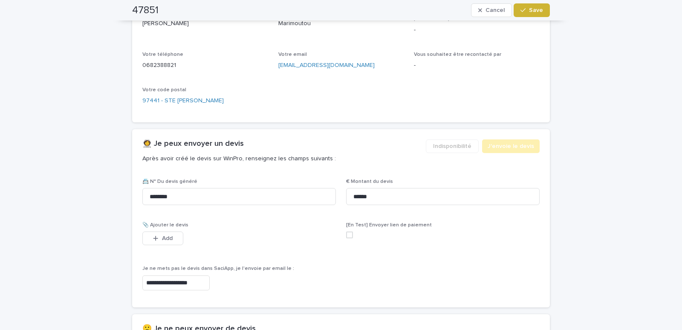
click at [539, 9] on span "Save" at bounding box center [536, 10] width 14 height 6
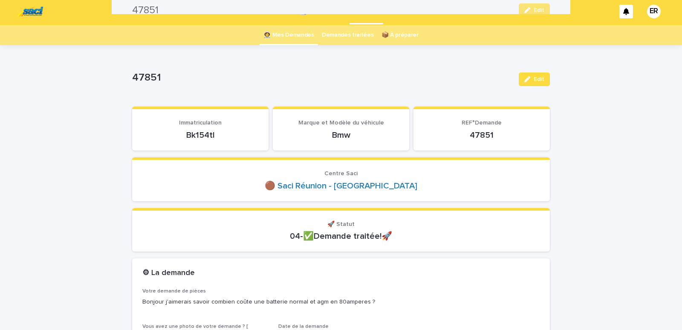
scroll to position [0, 0]
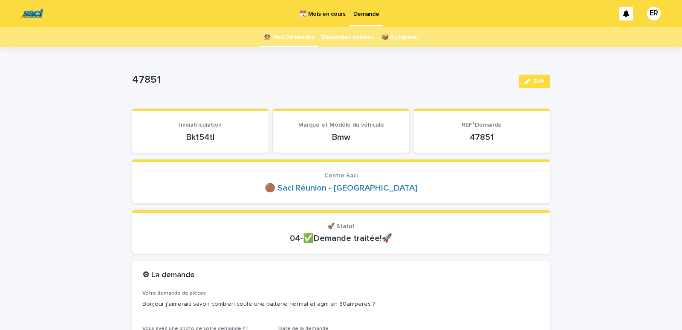
click at [291, 36] on link "👩‍🚀 Mes Demandes" at bounding box center [289, 37] width 51 height 20
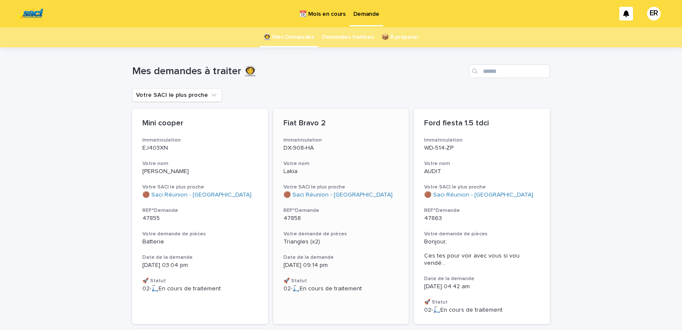
click at [329, 156] on div "Fiat Bravo 2 Immatriculation DX-908-HA Votre nom Lakia Votre SACI le plus proch…" at bounding box center [341, 206] width 136 height 194
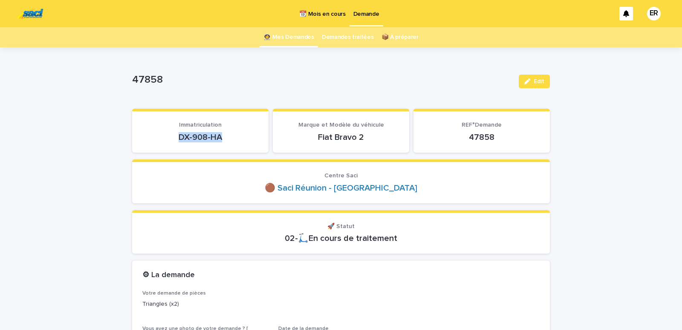
drag, startPoint x: 174, startPoint y: 139, endPoint x: 264, endPoint y: 138, distance: 90.4
click at [258, 138] on div "DX-908-HA" at bounding box center [200, 137] width 116 height 12
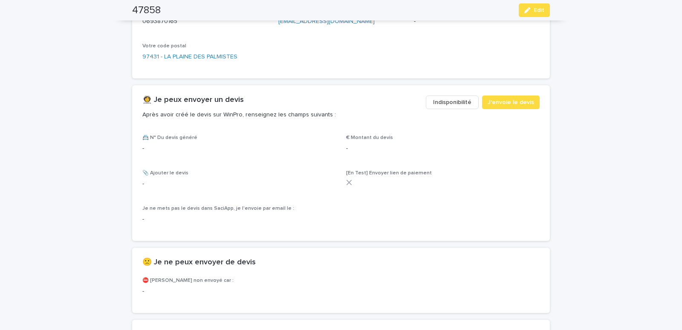
scroll to position [435, 0]
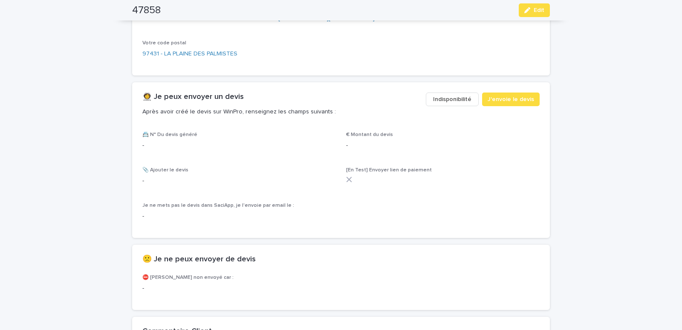
click at [452, 97] on span "Indisponibilité" at bounding box center [452, 99] width 38 height 9
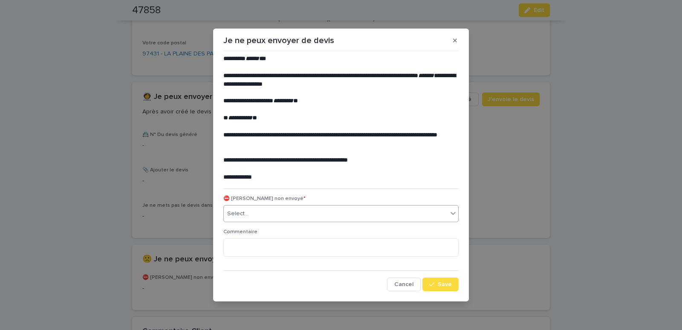
click at [238, 217] on div "Select..." at bounding box center [237, 213] width 21 height 9
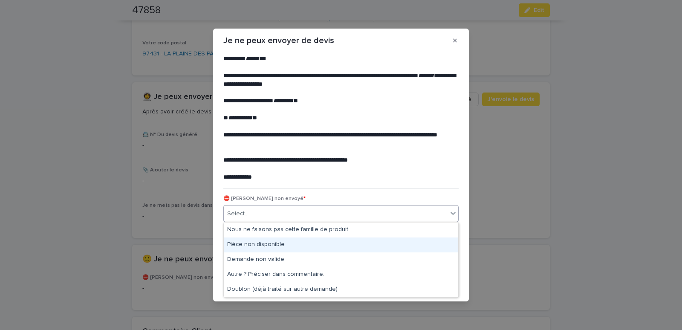
click at [243, 243] on div "Pièce non disponible" at bounding box center [341, 245] width 235 height 15
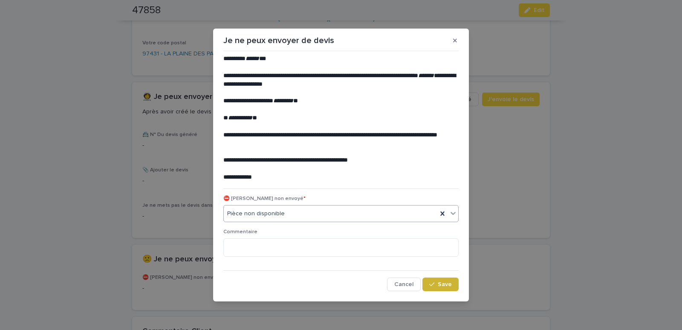
click at [435, 281] on button "Save" at bounding box center [441, 285] width 36 height 14
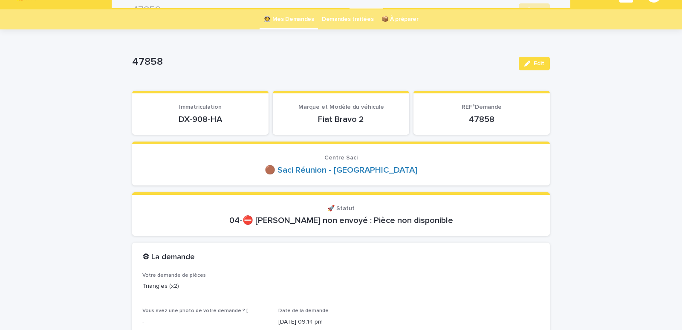
scroll to position [0, 0]
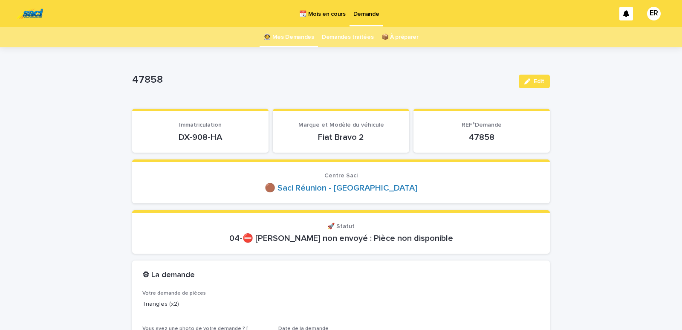
click at [292, 34] on link "👩‍🚀 Mes Demandes" at bounding box center [289, 37] width 51 height 20
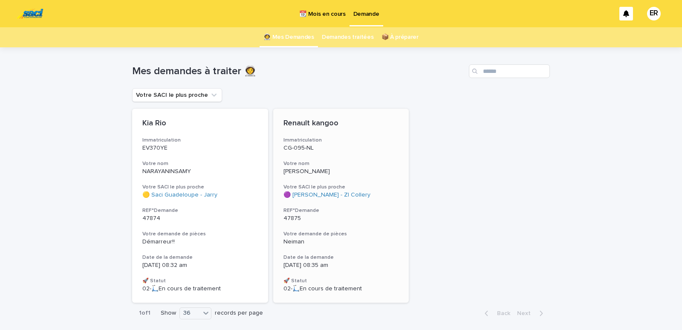
click at [321, 166] on h3 "Votre nom" at bounding box center [342, 163] width 116 height 7
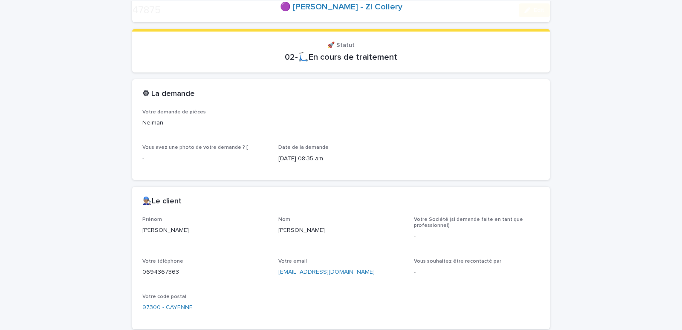
scroll to position [326, 0]
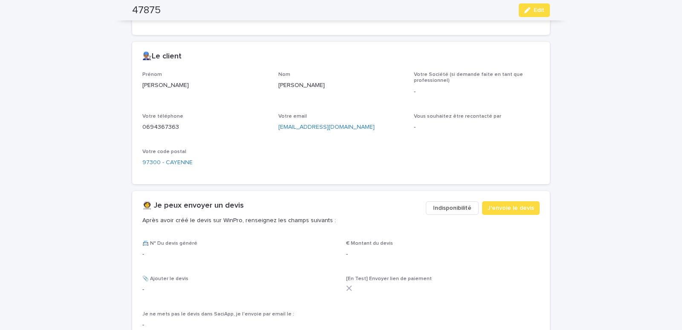
click at [441, 211] on span "Indisponibilité" at bounding box center [452, 208] width 38 height 9
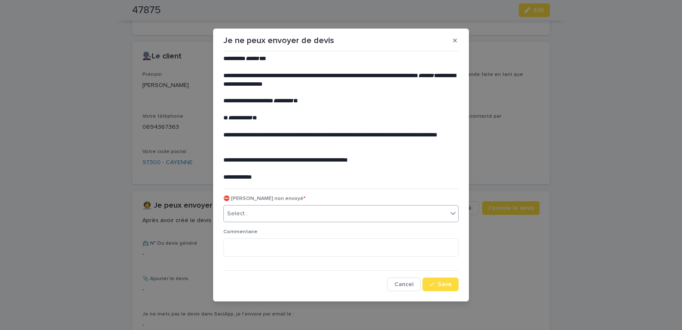
click at [313, 217] on div "Select..." at bounding box center [336, 214] width 224 height 14
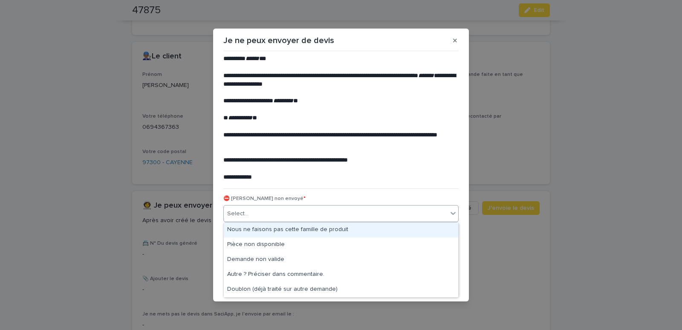
click at [264, 229] on div "Nous ne faisons pas cette famille de produit" at bounding box center [341, 230] width 235 height 15
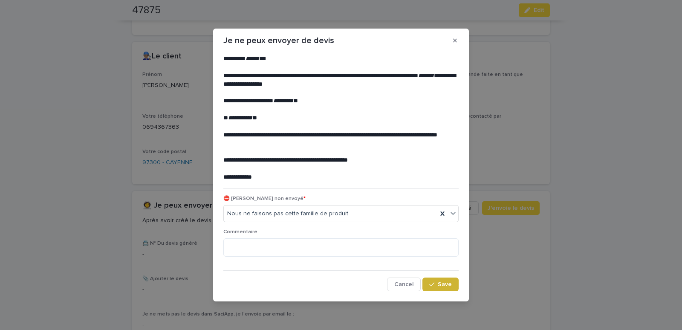
click at [450, 286] on span "Save" at bounding box center [445, 284] width 14 height 6
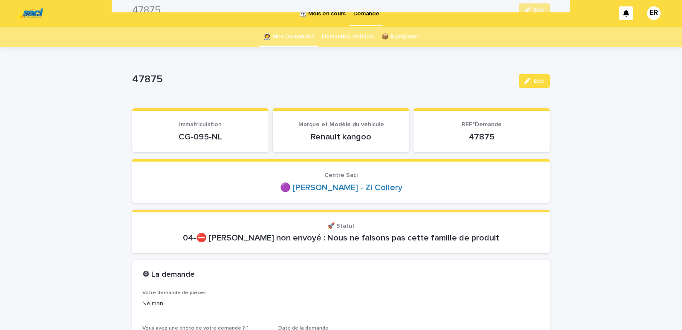
scroll to position [0, 0]
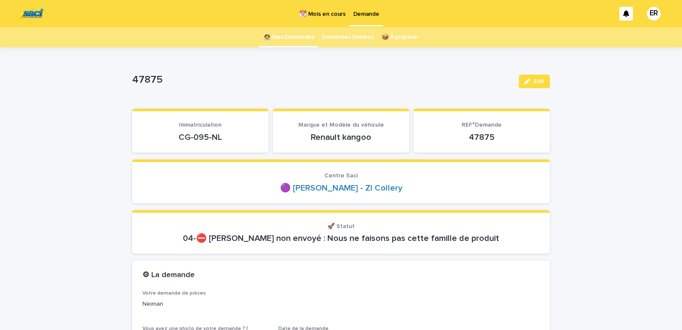
click at [287, 37] on link "👩‍🚀 Mes Demandes" at bounding box center [289, 37] width 51 height 20
